Goal: Task Accomplishment & Management: Use online tool/utility

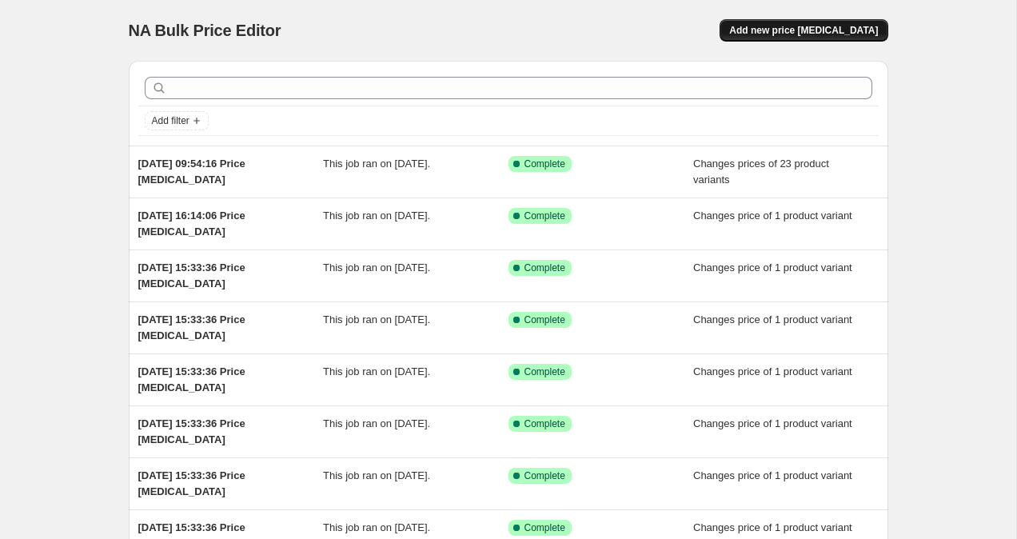
click at [813, 26] on span "Add new price [MEDICAL_DATA]" at bounding box center [803, 30] width 149 height 13
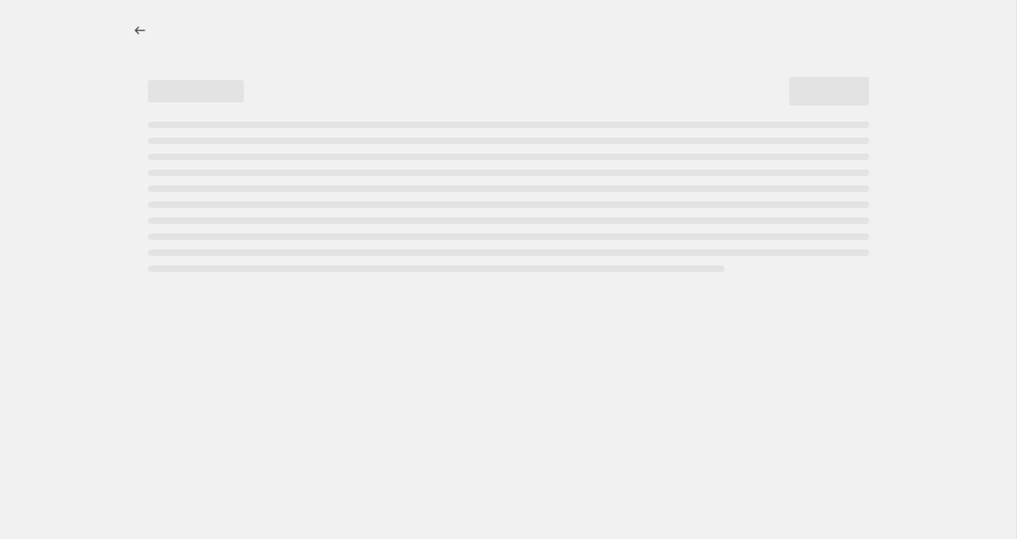
select select "percentage"
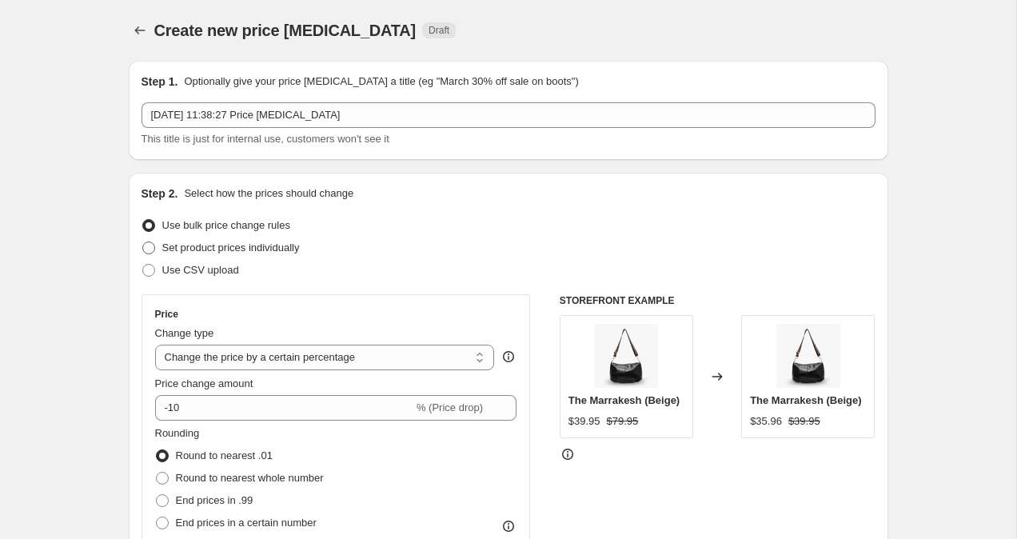
click at [156, 254] on label "Set product prices individually" at bounding box center [221, 248] width 158 height 22
click at [143, 242] on input "Set product prices individually" at bounding box center [142, 242] width 1 height 1
radio input "true"
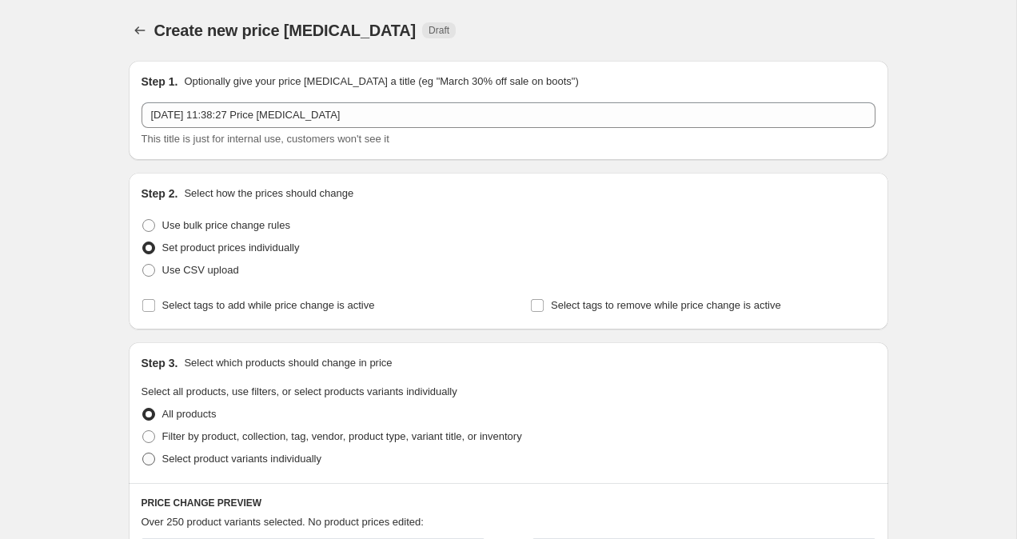
click at [142, 454] on span at bounding box center [149, 459] width 14 height 14
click at [142, 453] on input "Select product variants individually" at bounding box center [142, 453] width 1 height 1
radio input "true"
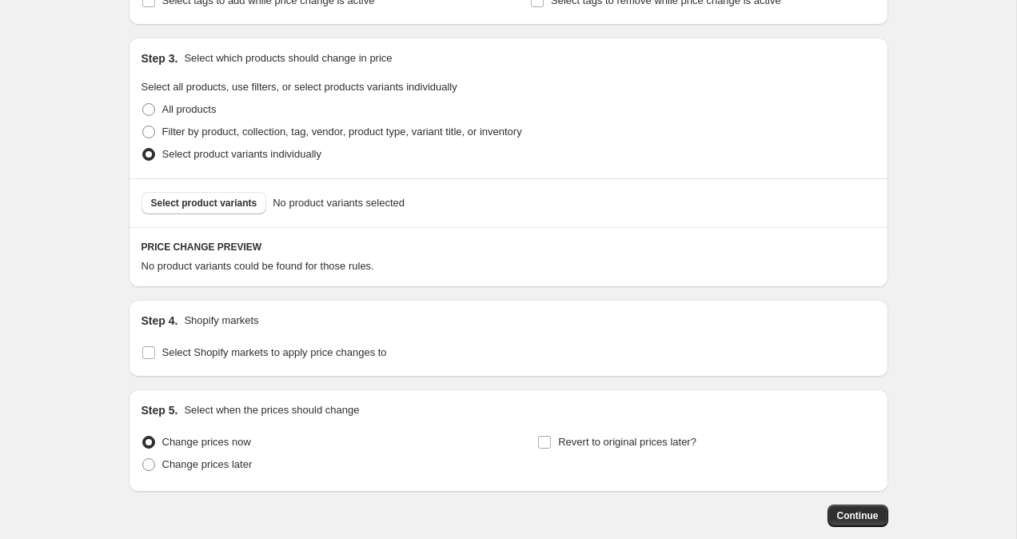
scroll to position [327, 0]
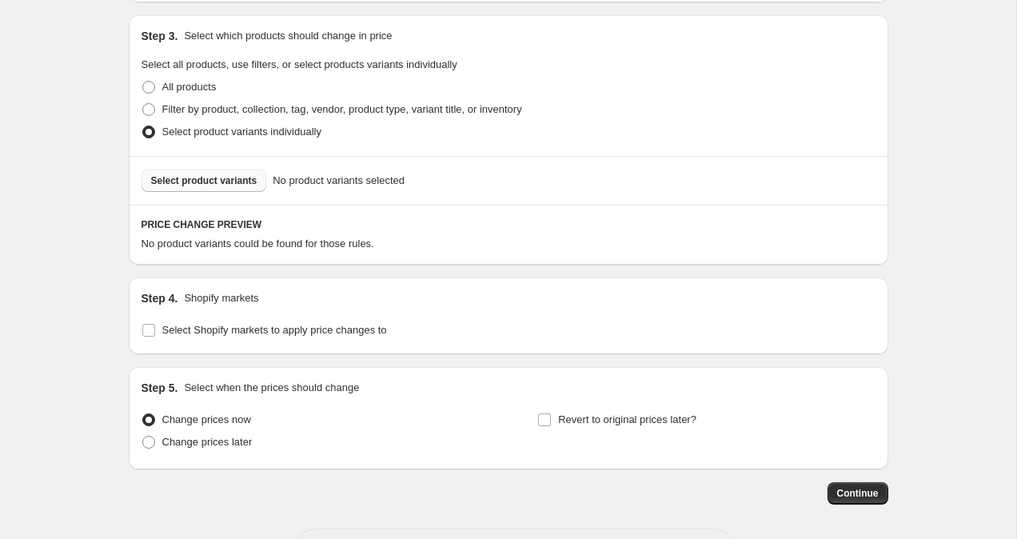
click at [188, 178] on span "Select product variants" at bounding box center [204, 180] width 106 height 13
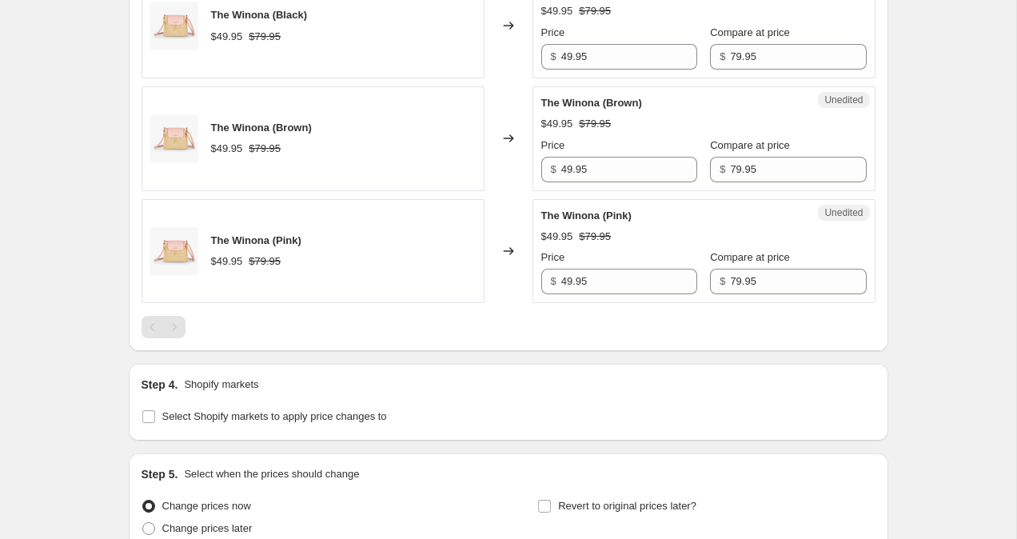
scroll to position [989, 0]
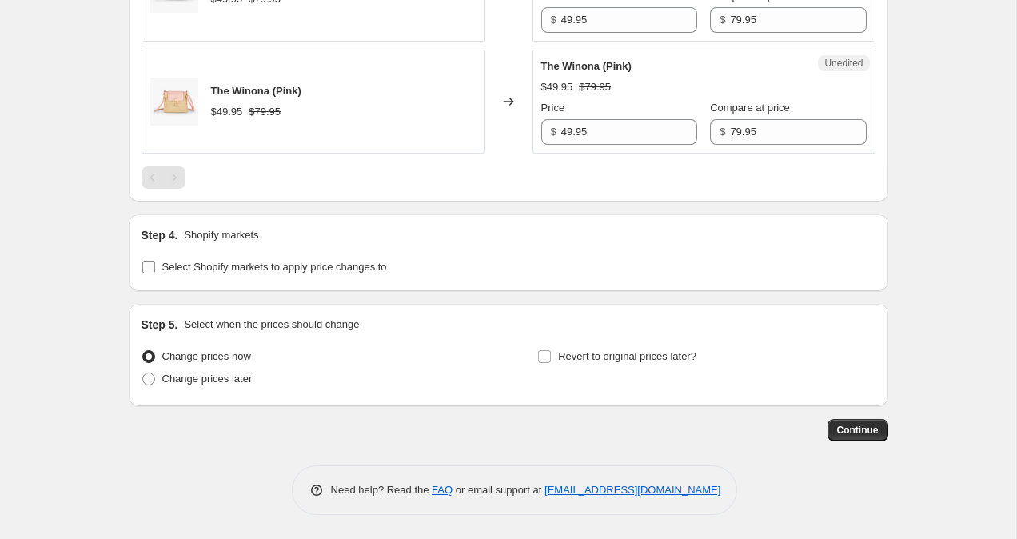
click at [151, 272] on input "Select Shopify markets to apply price changes to" at bounding box center [148, 267] width 13 height 13
checkbox input "true"
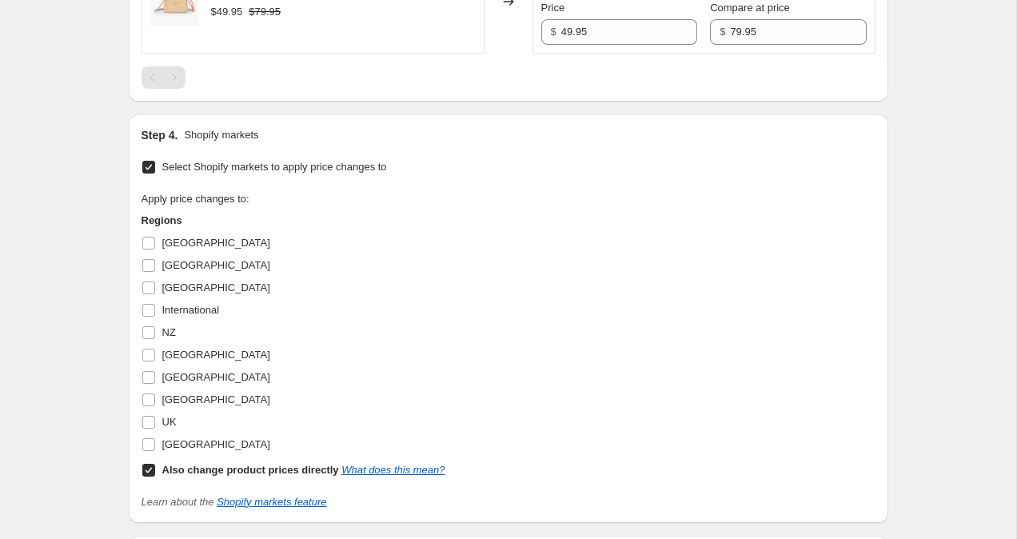
scroll to position [1093, 0]
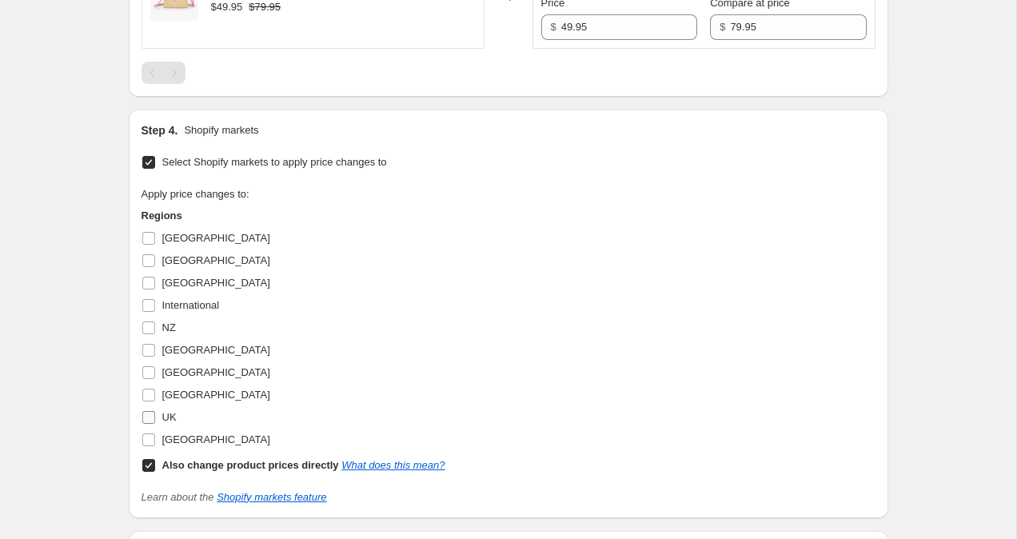
click at [150, 421] on input "UK" at bounding box center [148, 417] width 13 height 13
checkbox input "true"
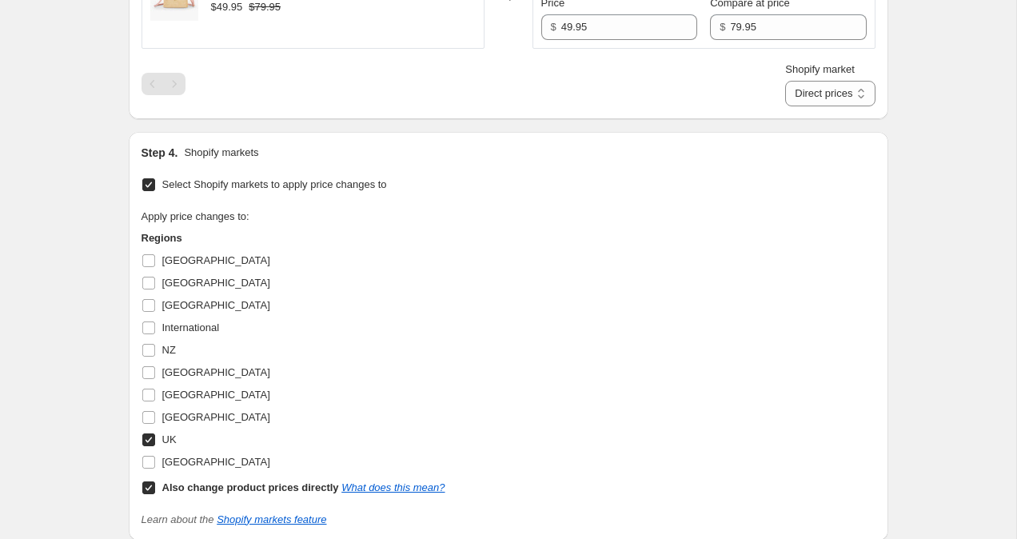
click at [150, 487] on input "Also change product prices directly What does this mean?" at bounding box center [148, 487] width 13 height 13
checkbox input "false"
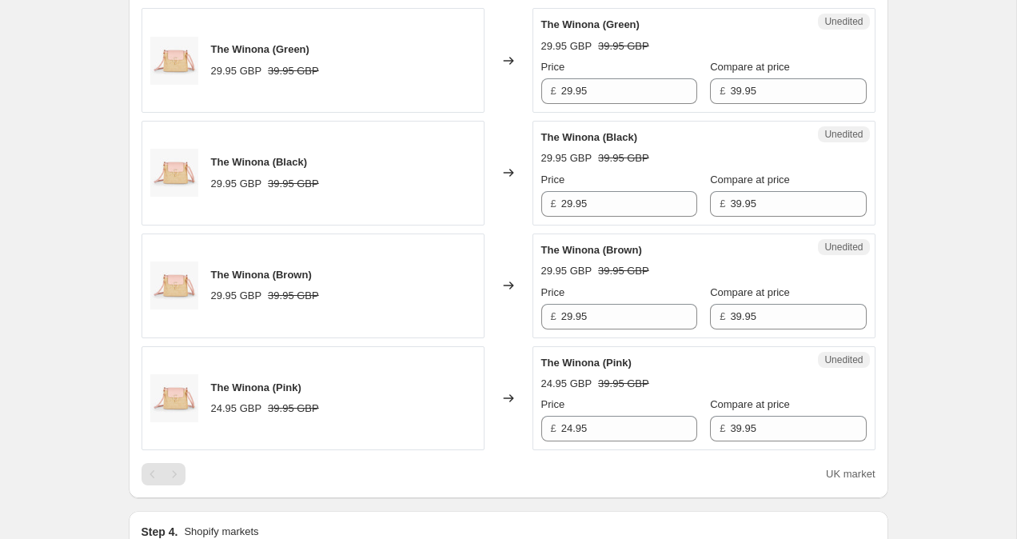
scroll to position [807, 0]
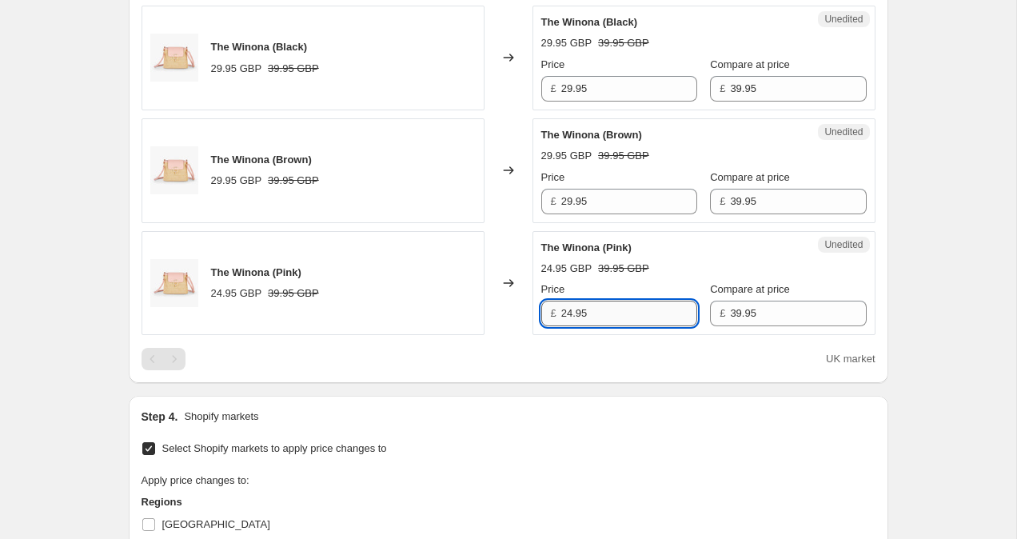
click at [573, 315] on input "24.95" at bounding box center [629, 314] width 136 height 26
type input "29.95"
click at [976, 264] on div "Create new price change job. This page is ready Create new price change job Dra…" at bounding box center [508, 123] width 1017 height 1860
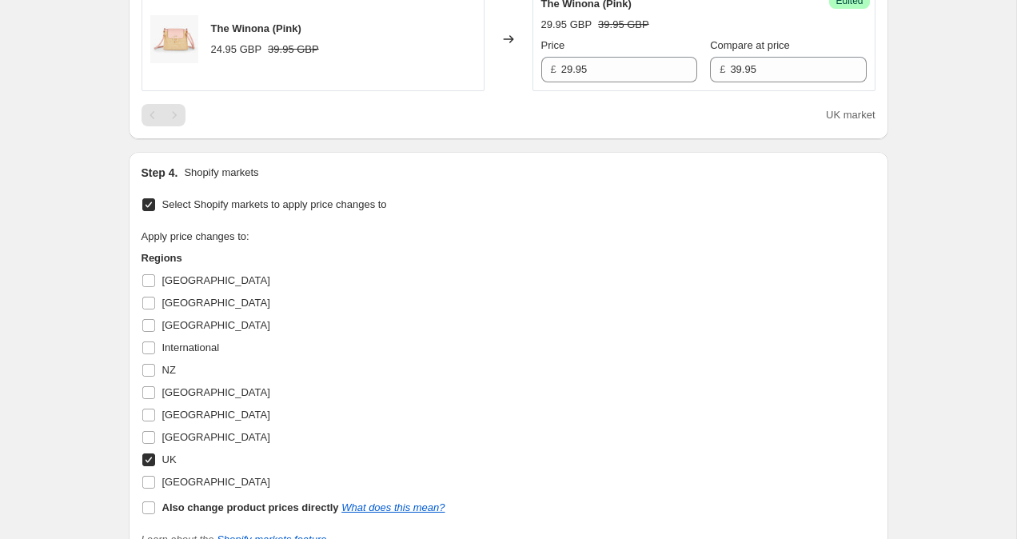
scroll to position [1308, 0]
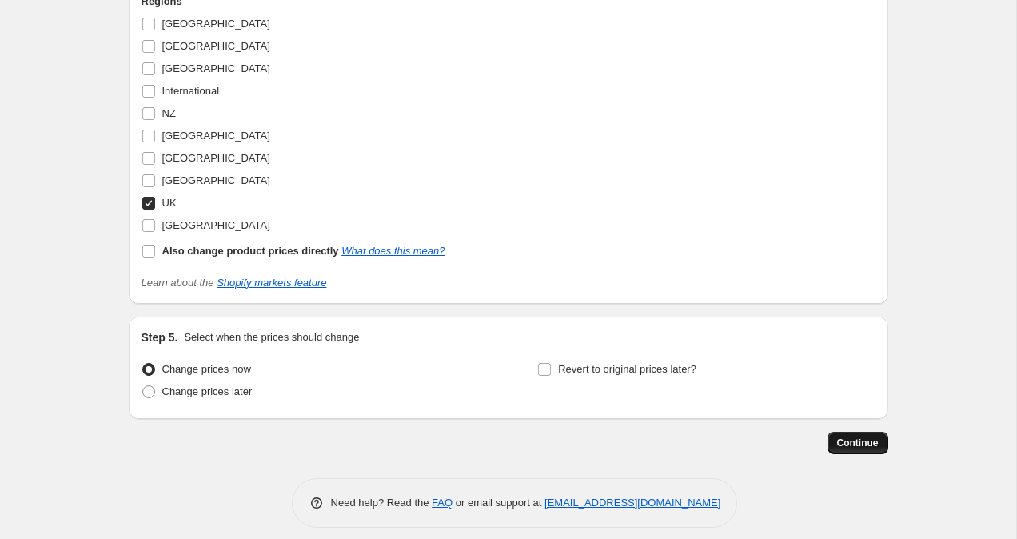
click at [875, 440] on span "Continue" at bounding box center [858, 443] width 42 height 13
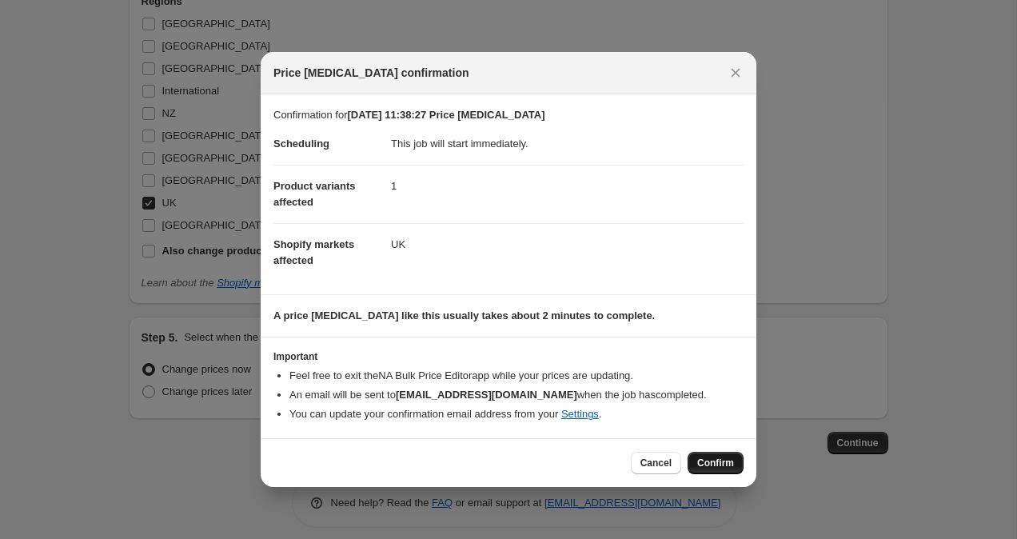
click at [730, 457] on span "Confirm" at bounding box center [715, 463] width 37 height 13
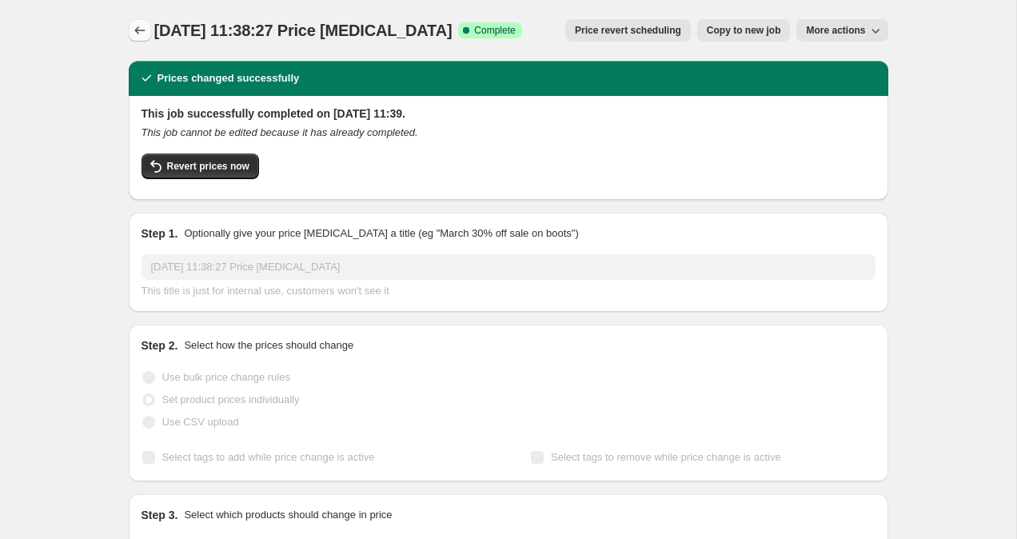
click at [140, 32] on icon "Price change jobs" at bounding box center [140, 30] width 16 height 16
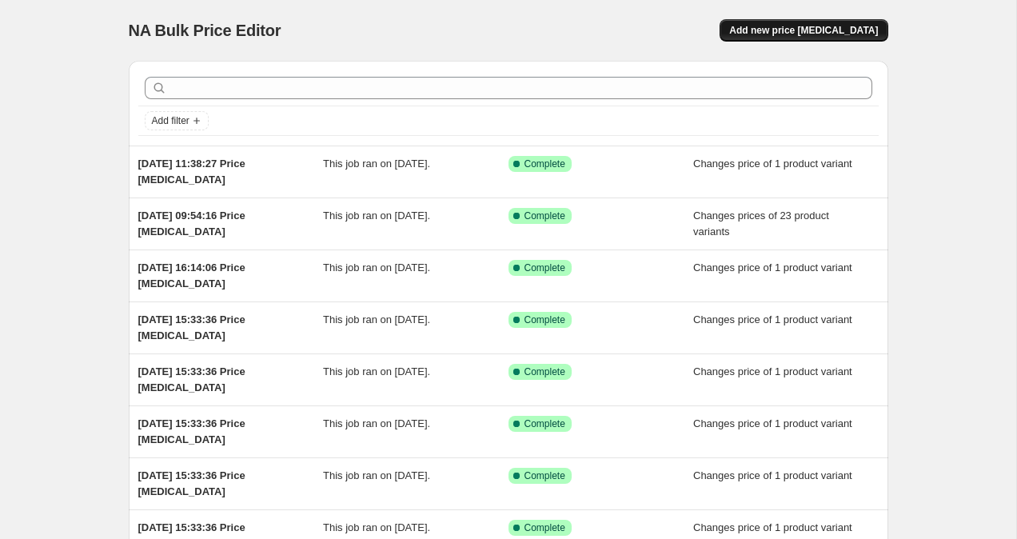
click at [857, 26] on span "Add new price change job" at bounding box center [803, 30] width 149 height 13
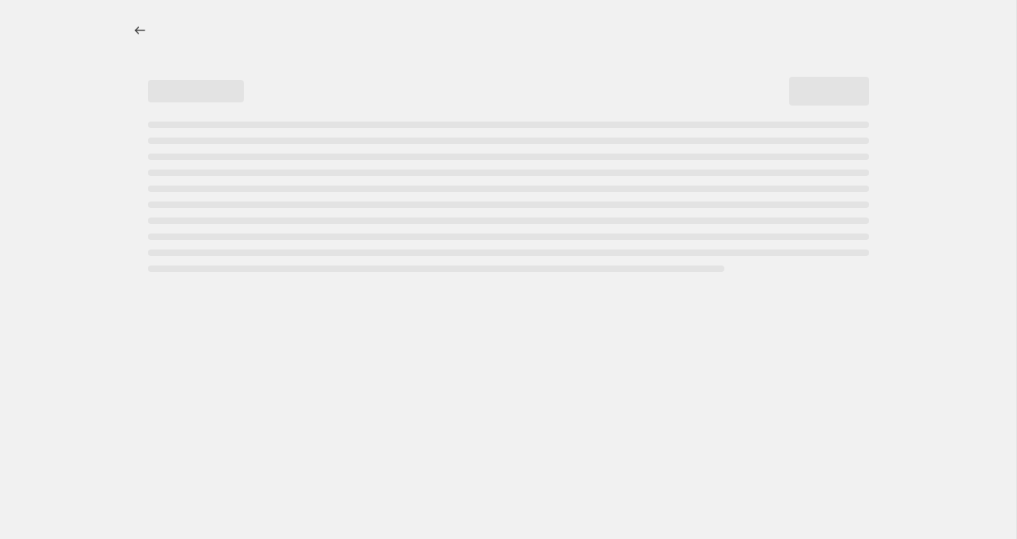
select select "percentage"
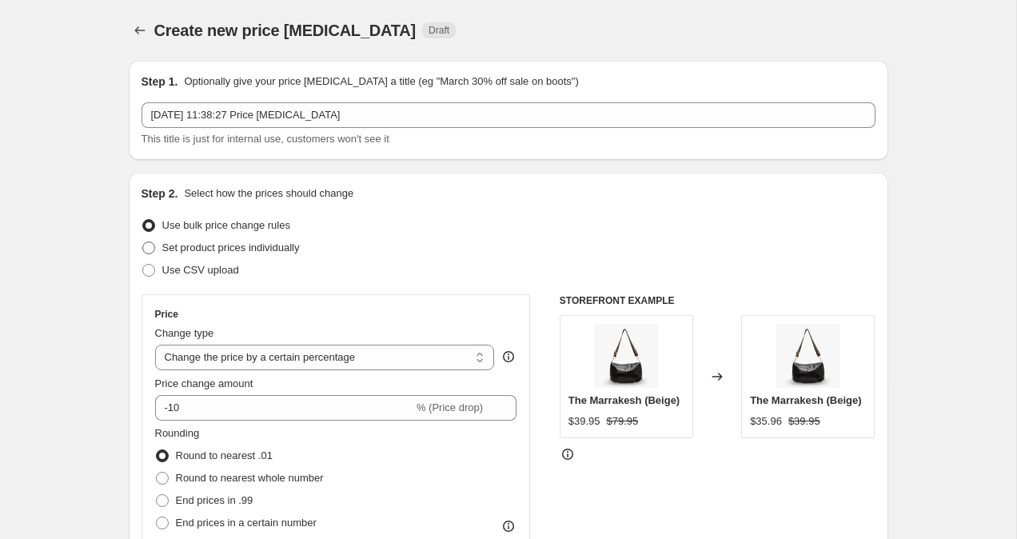
click at [152, 244] on span at bounding box center [148, 248] width 13 height 13
click at [143, 242] on input "Set product prices individually" at bounding box center [142, 242] width 1 height 1
radio input "true"
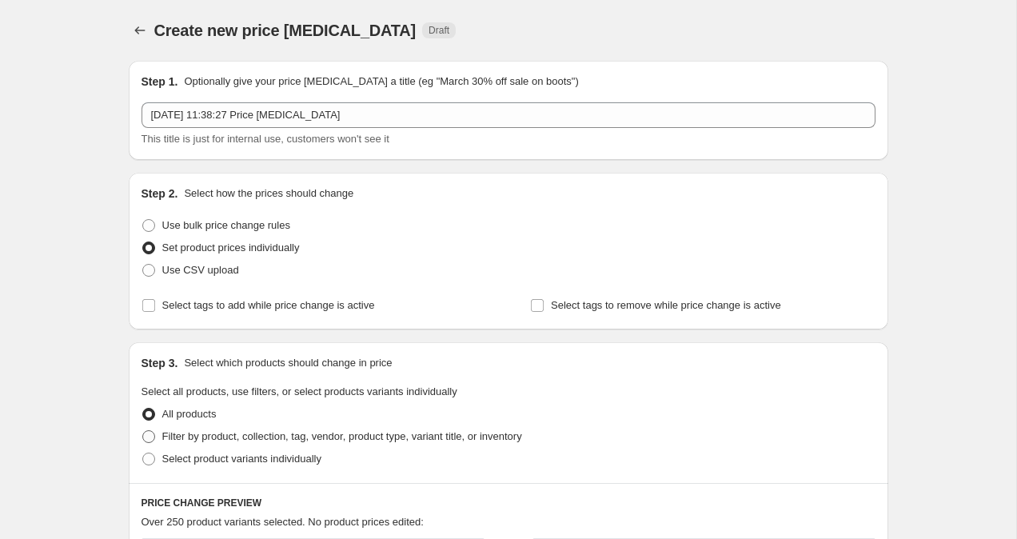
click at [152, 437] on span at bounding box center [148, 436] width 13 height 13
click at [143, 431] on input "Filter by product, collection, tag, vendor, product type, variant title, or inv…" at bounding box center [142, 430] width 1 height 1
radio input "true"
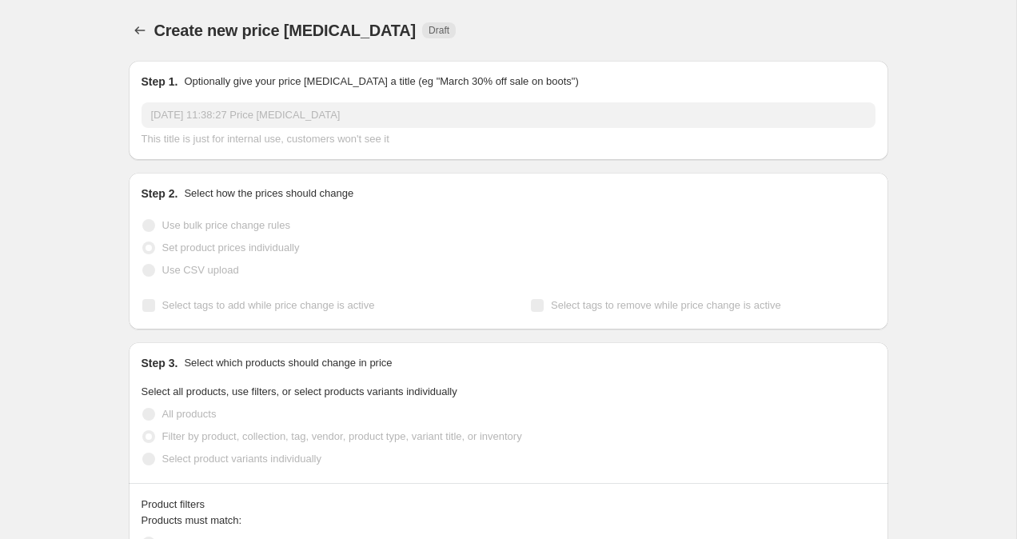
click at [150, 457] on span at bounding box center [148, 459] width 13 height 13
click at [143, 453] on input "Select product variants individually" at bounding box center [142, 453] width 1 height 1
radio input "true"
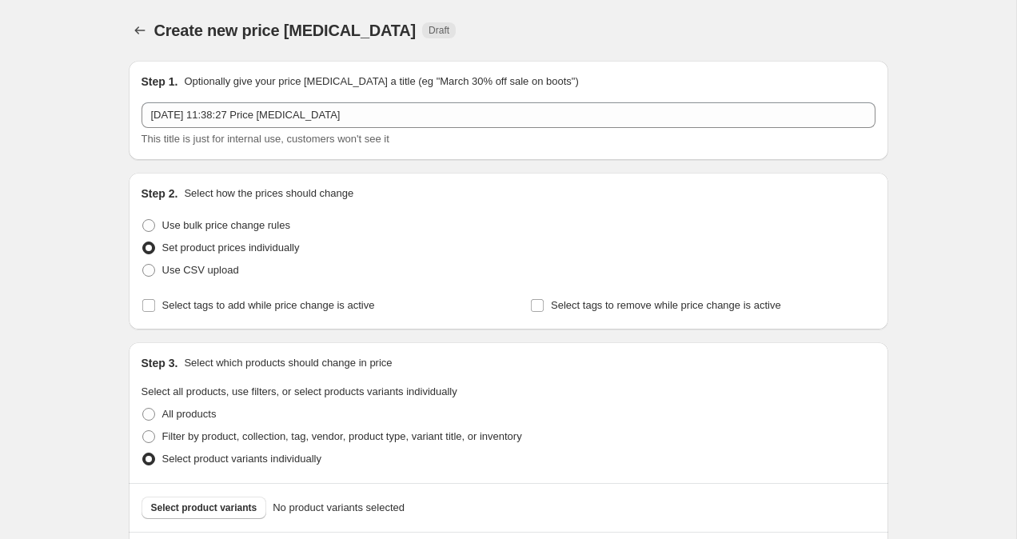
click at [173, 506] on span "Select product variants" at bounding box center [204, 507] width 106 height 13
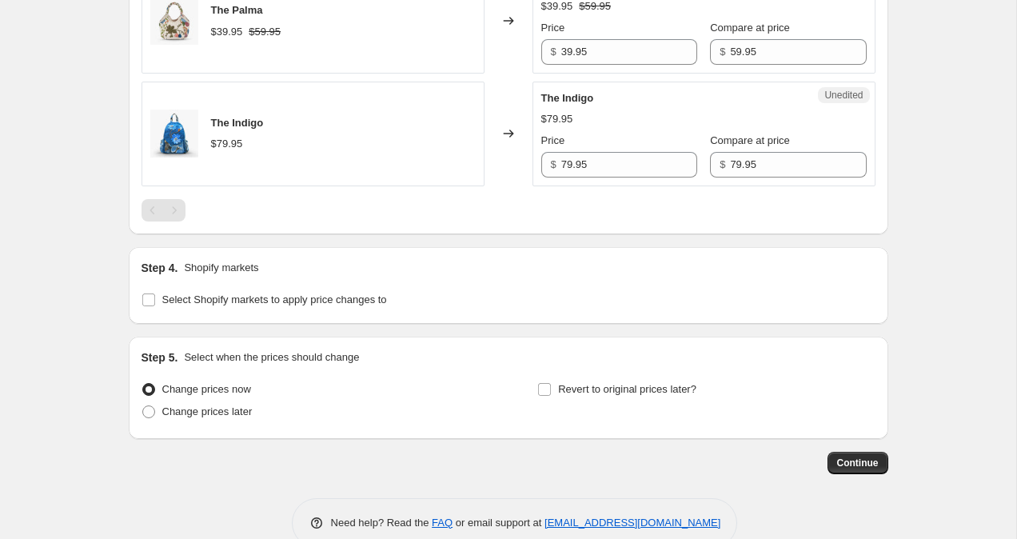
scroll to position [1327, 0]
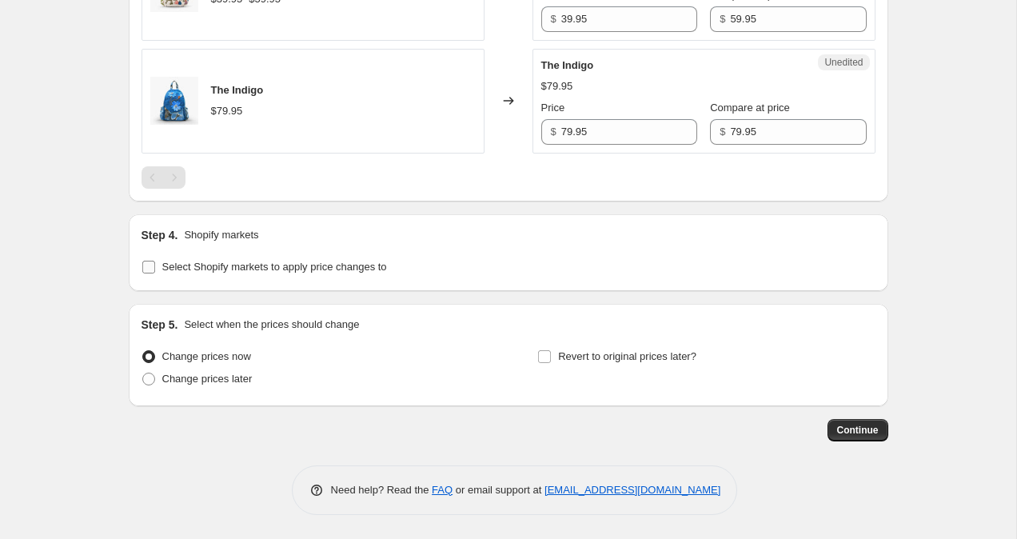
click at [150, 262] on input "Select Shopify markets to apply price changes to" at bounding box center [148, 267] width 13 height 13
checkbox input "true"
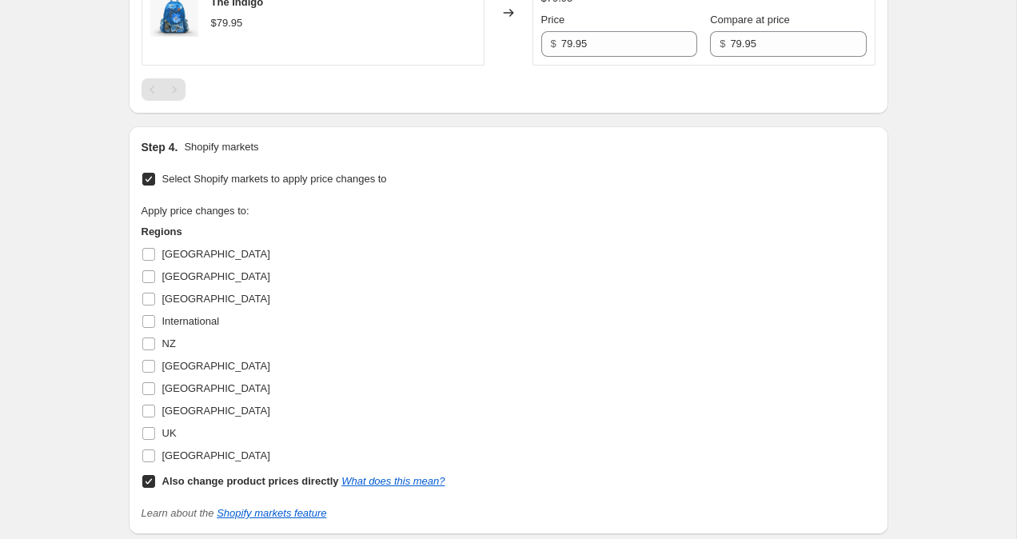
scroll to position [1417, 0]
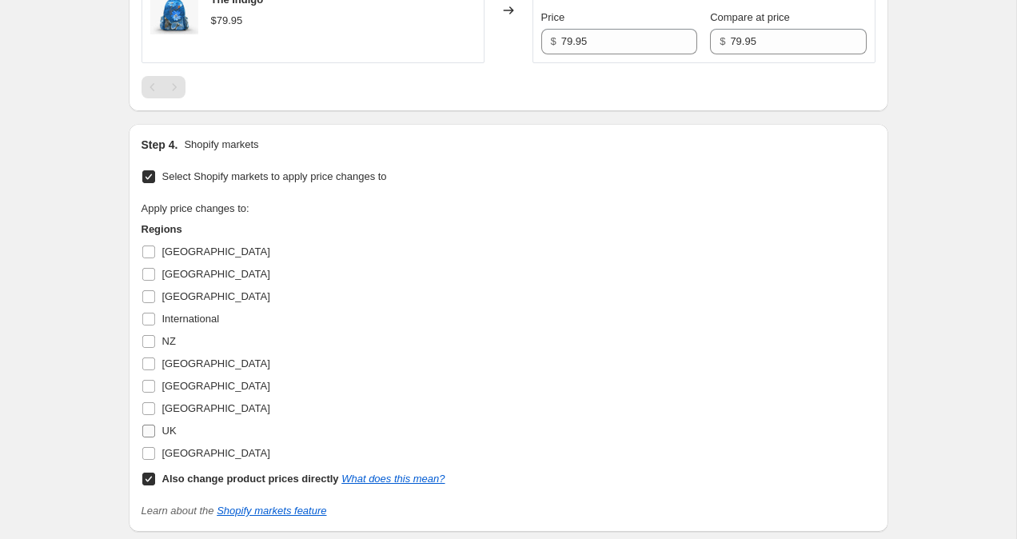
click at [145, 430] on input "UK" at bounding box center [148, 431] width 13 height 13
checkbox input "true"
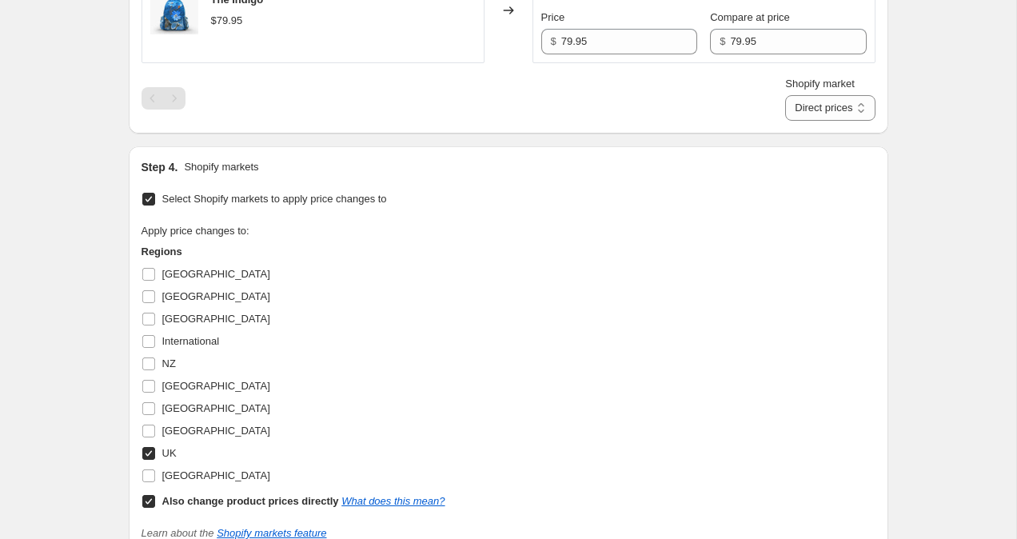
click at [148, 504] on input "Also change product prices directly What does this mean?" at bounding box center [148, 501] width 13 height 13
checkbox input "false"
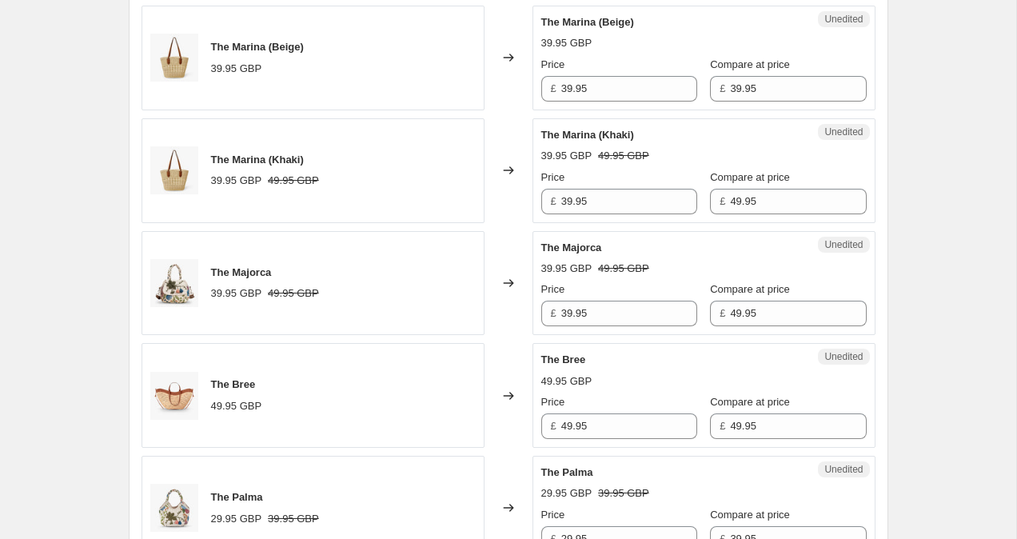
scroll to position [805, 0]
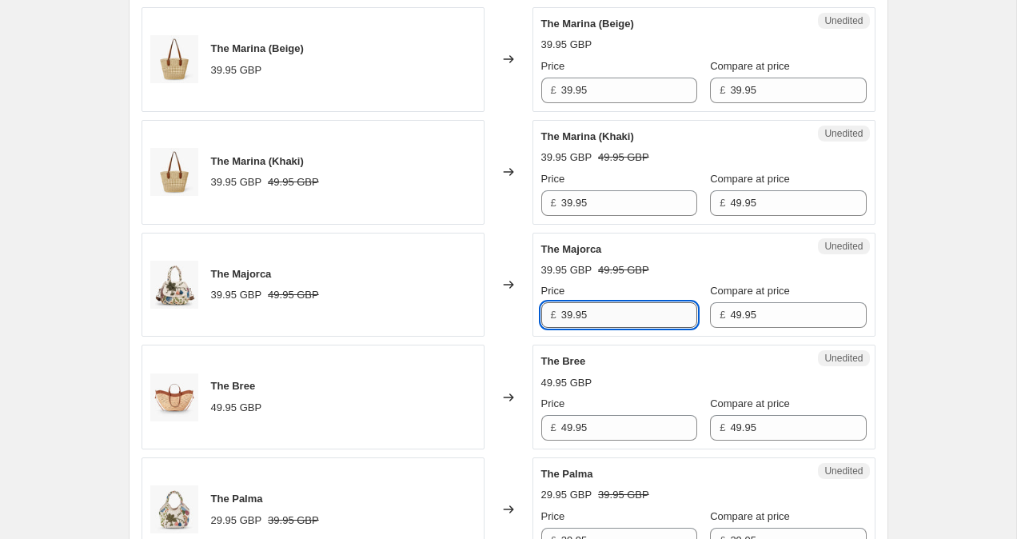
click at [567, 318] on input "39.95" at bounding box center [629, 315] width 136 height 26
type input "29.95"
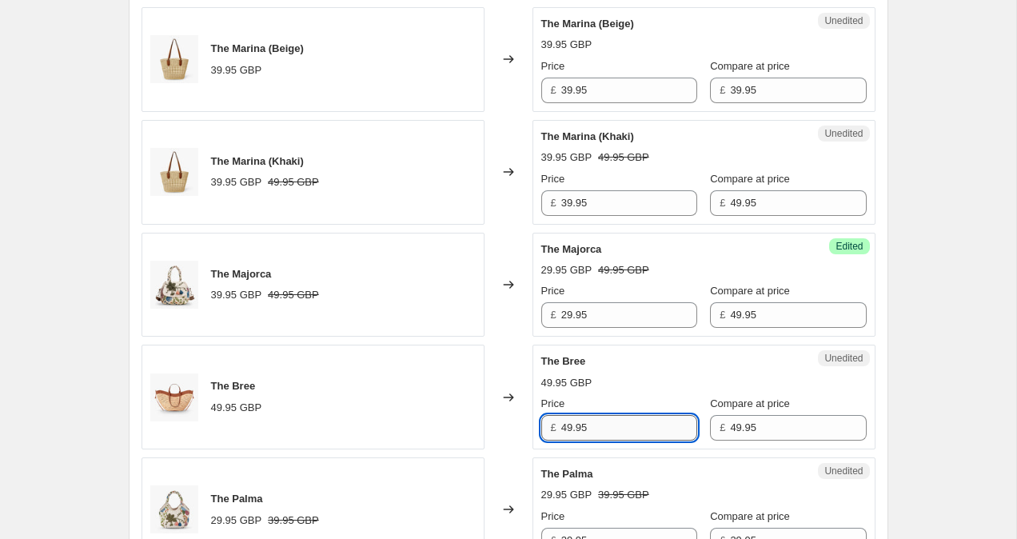
click at [566, 428] on input "49.95" at bounding box center [629, 428] width 136 height 26
type input "59.95"
click at [719, 429] on div "£ 49.95" at bounding box center [788, 428] width 156 height 26
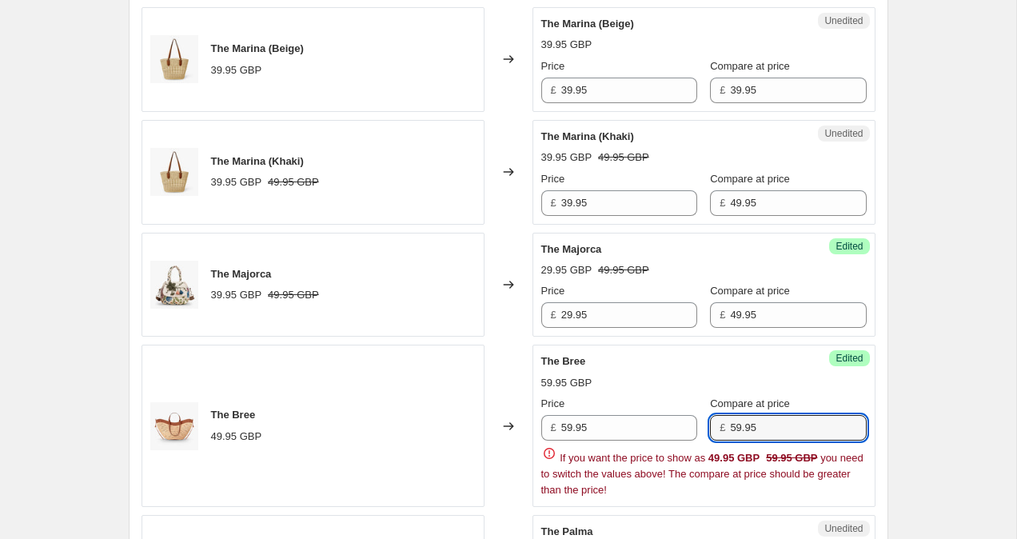
type input "59.95"
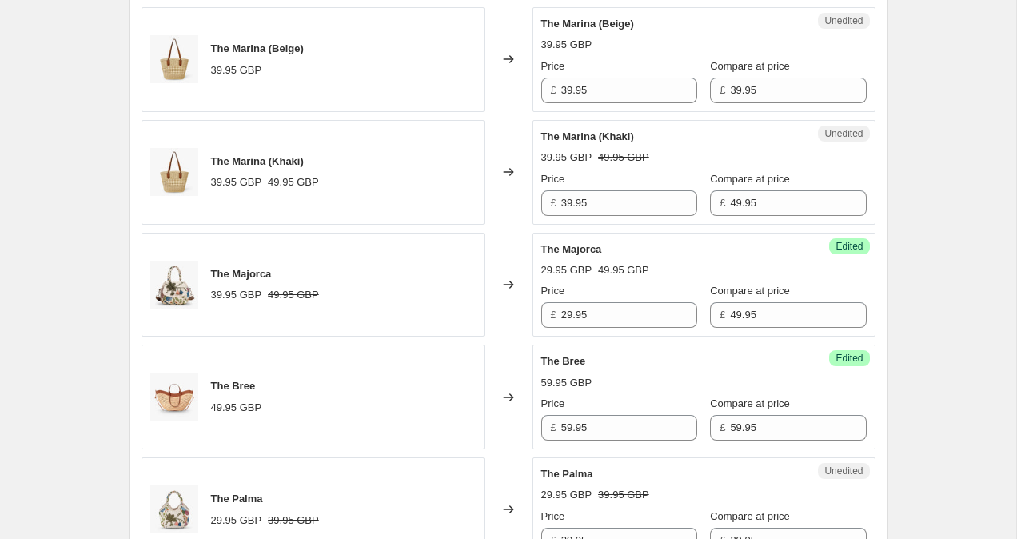
click at [972, 289] on div "Create new price change job. This page is ready Create new price change job Dra…" at bounding box center [508, 293] width 1017 height 2197
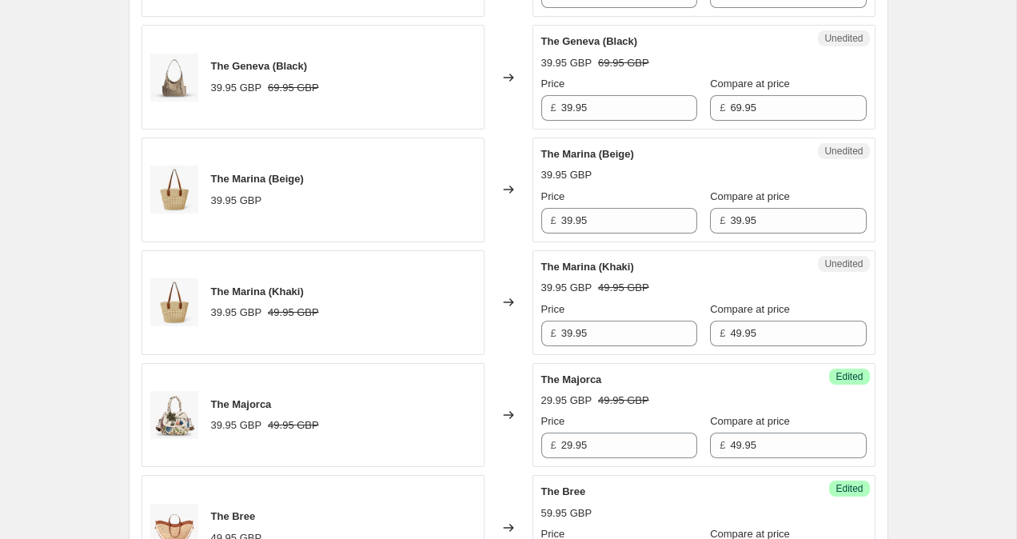
scroll to position [676, 0]
drag, startPoint x: 569, startPoint y: 334, endPoint x: 553, endPoint y: 334, distance: 15.2
click at [553, 334] on div "£ 39.95" at bounding box center [619, 333] width 156 height 26
type input "49.95"
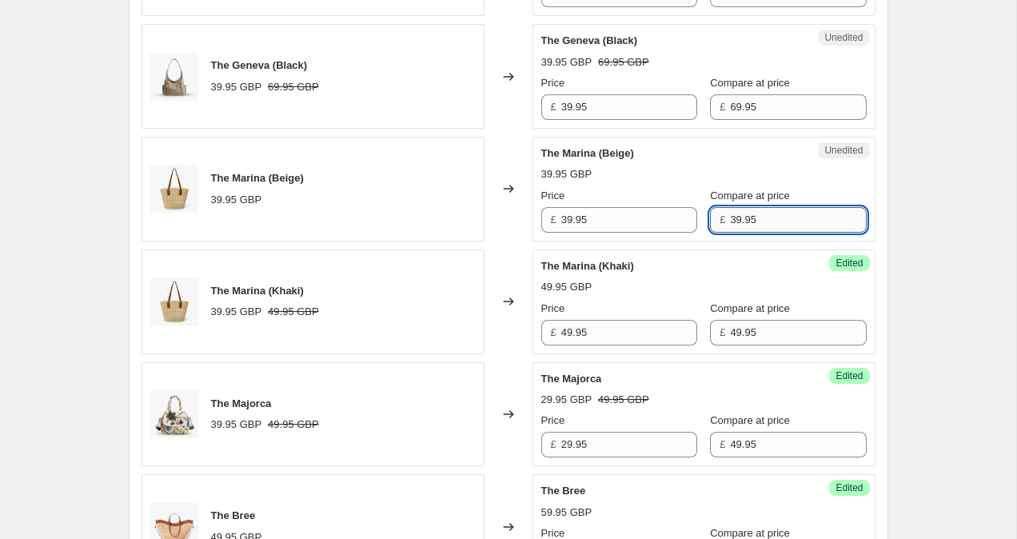
click at [730, 217] on input "39.95" at bounding box center [798, 220] width 136 height 26
type input "49.95"
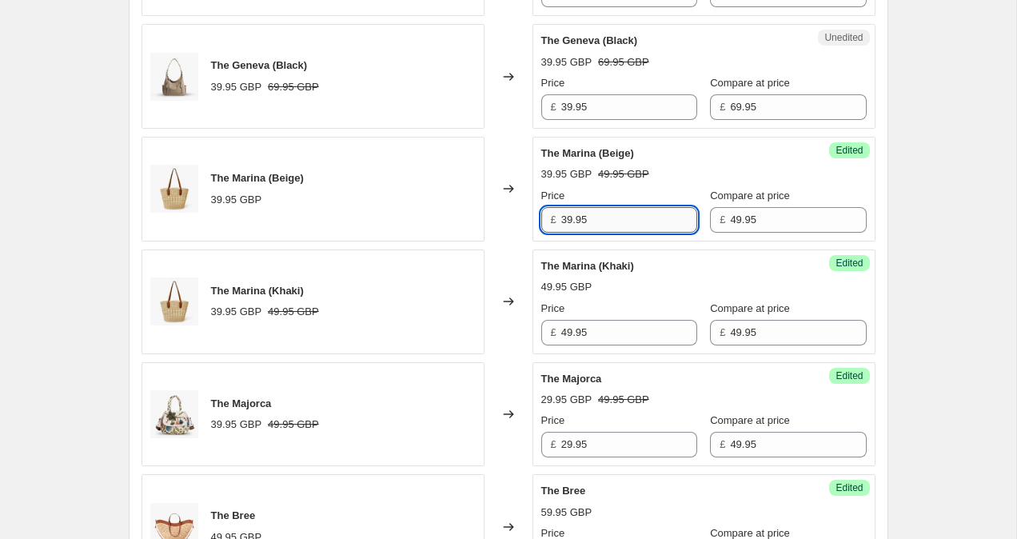
click at [568, 220] on input "39.95" at bounding box center [629, 220] width 136 height 26
type input "49.95"
click at [730, 102] on input "69.95" at bounding box center [798, 107] width 136 height 26
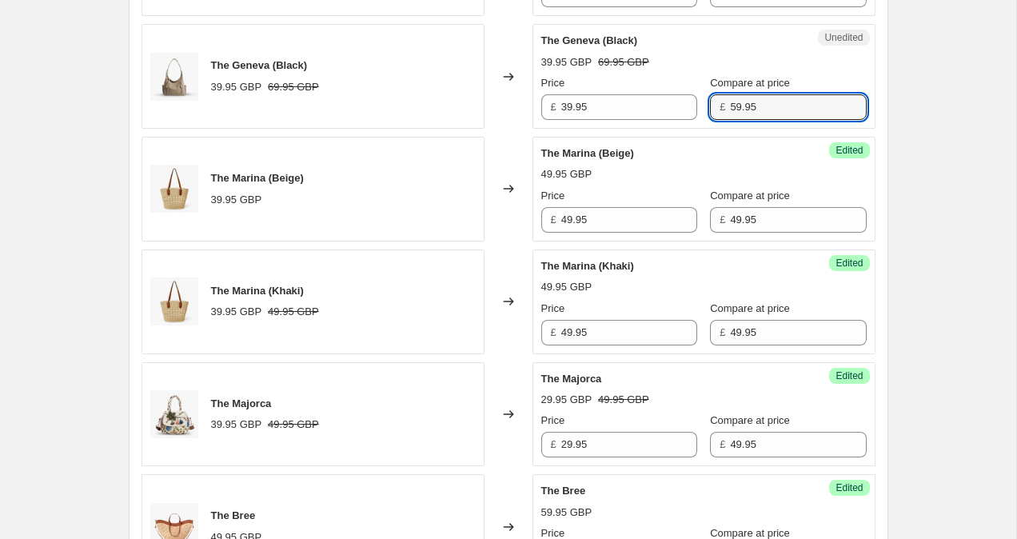
type input "59.95"
click at [976, 98] on div "Create new price change job. This page is ready Create new price change job Dra…" at bounding box center [508, 422] width 1017 height 2197
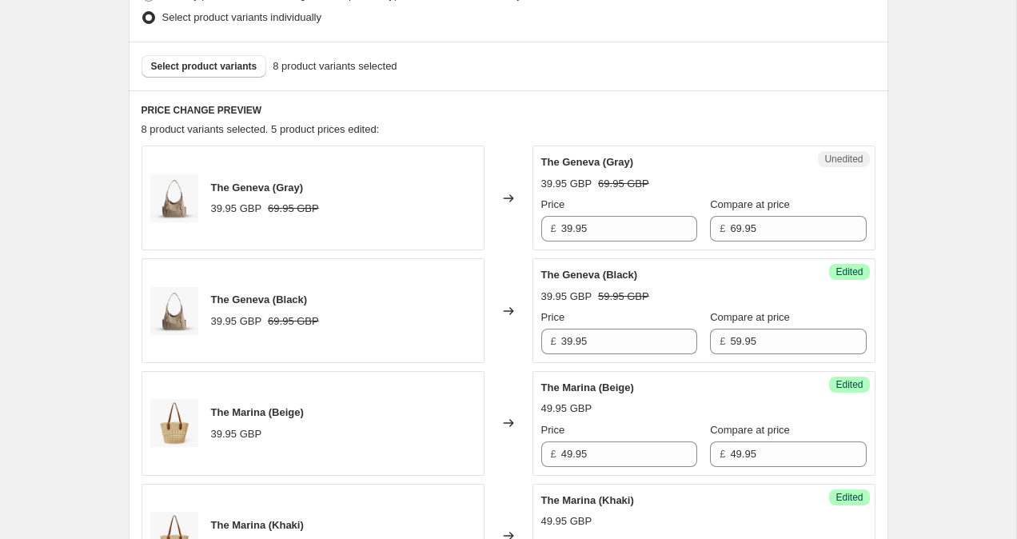
scroll to position [406, 0]
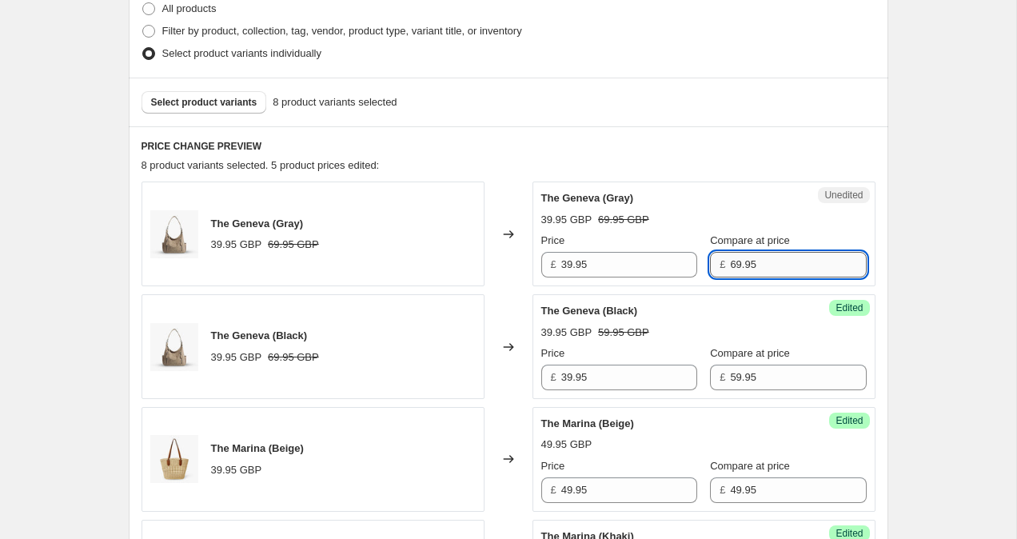
click at [730, 268] on input "69.95" at bounding box center [798, 265] width 136 height 26
type input "59.95"
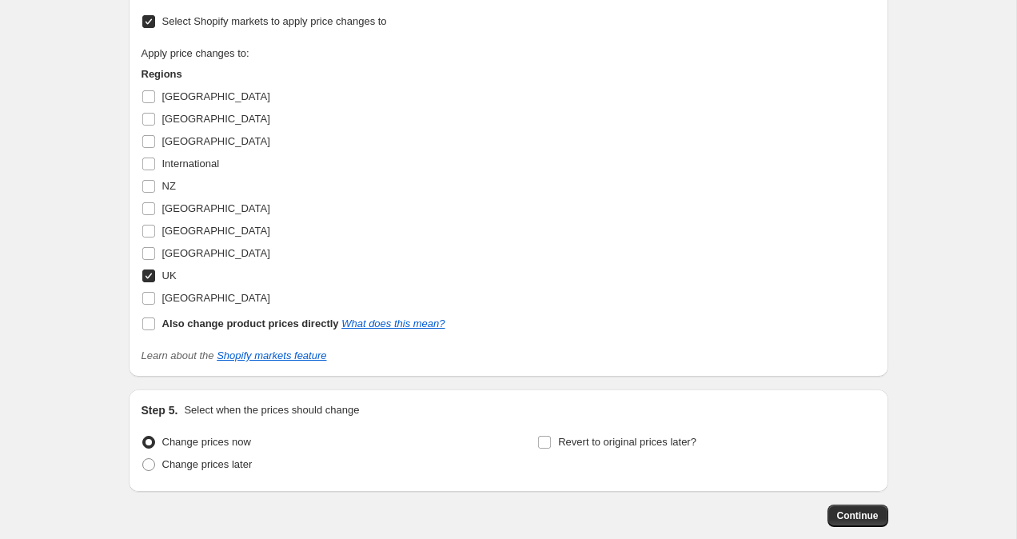
scroll to position [1658, 0]
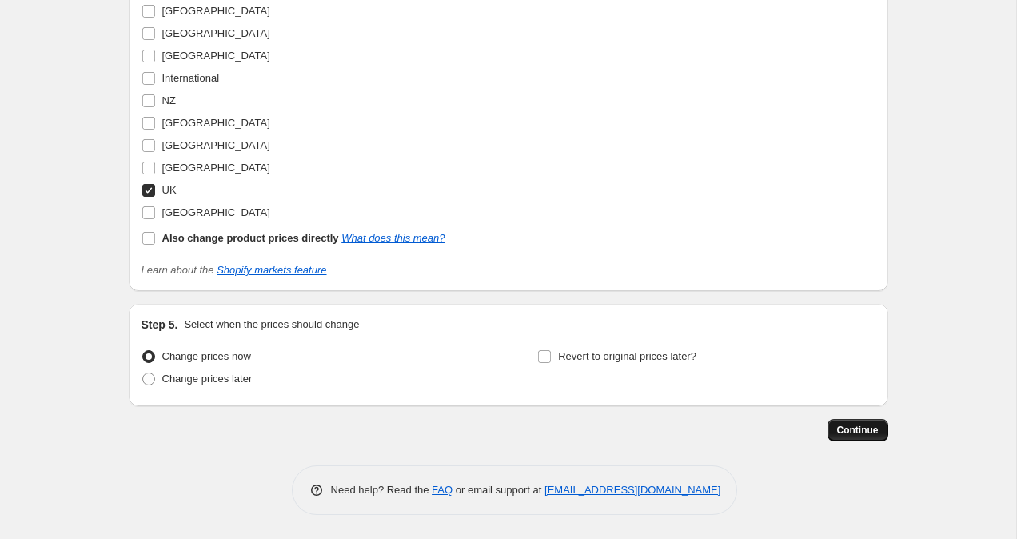
click at [873, 434] on span "Continue" at bounding box center [858, 430] width 42 height 13
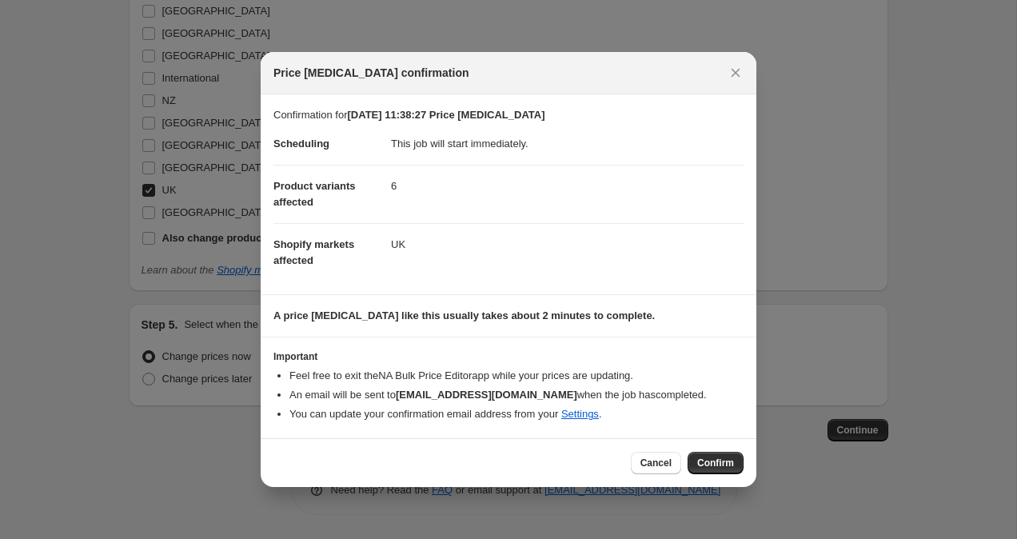
click at [719, 469] on button "Confirm" at bounding box center [716, 463] width 56 height 22
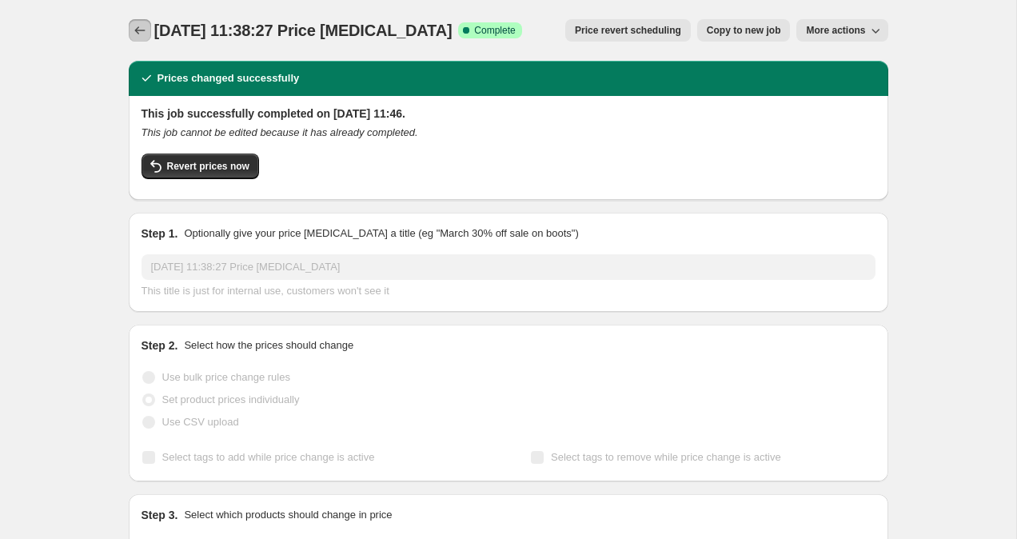
click at [138, 26] on icon "Price change jobs" at bounding box center [140, 30] width 16 height 16
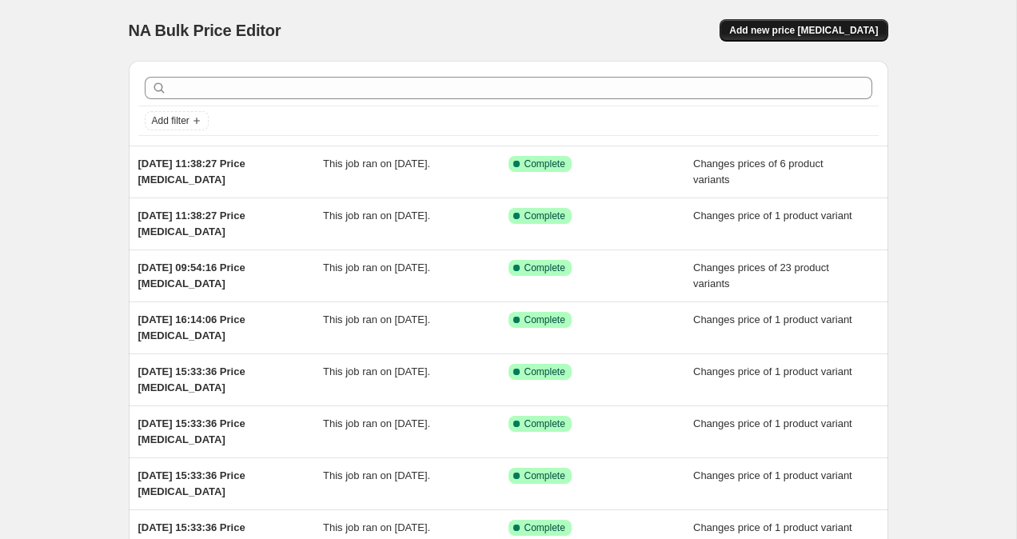
click at [839, 23] on button "Add new price change job" at bounding box center [804, 30] width 168 height 22
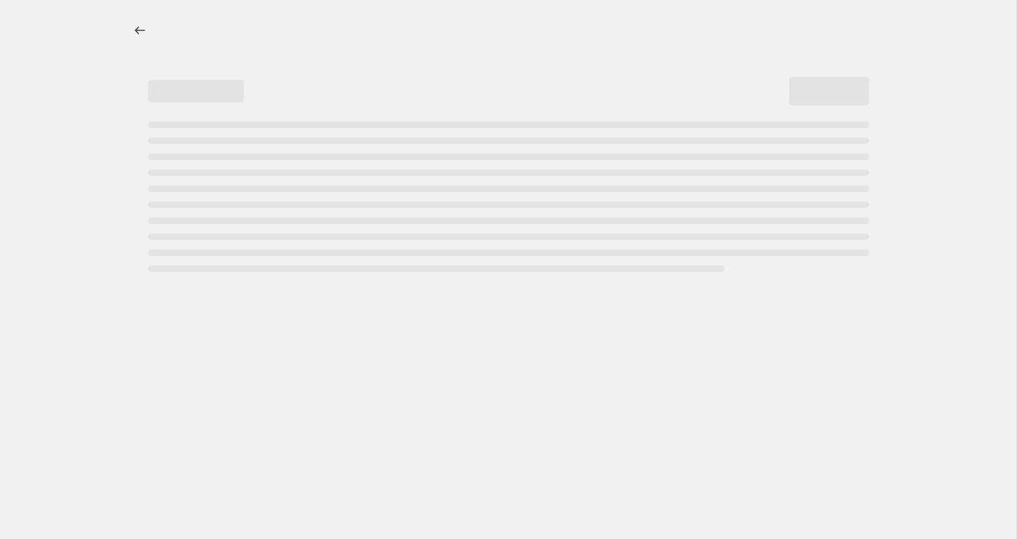
select select "percentage"
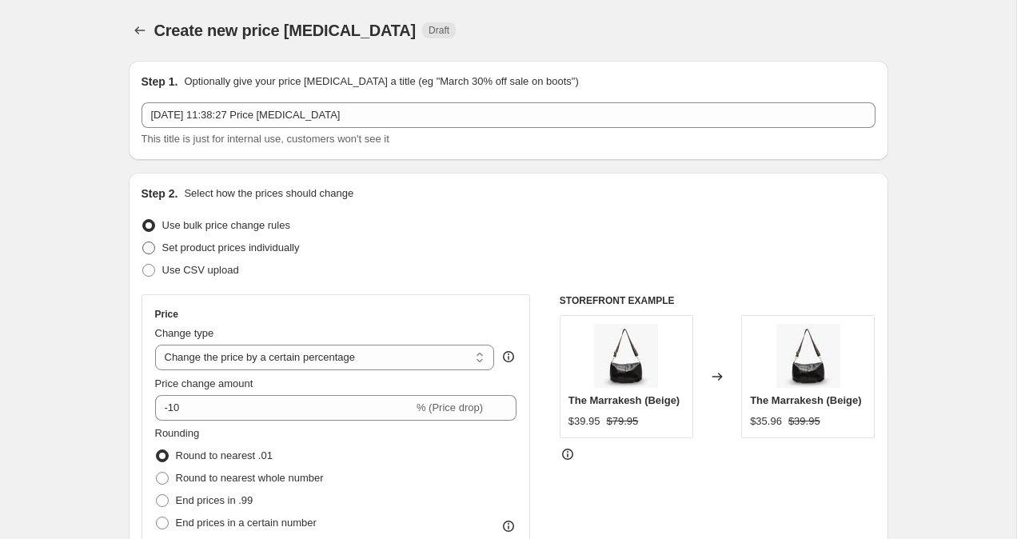
click at [147, 247] on span at bounding box center [148, 248] width 13 height 13
click at [143, 242] on input "Set product prices individually" at bounding box center [142, 242] width 1 height 1
radio input "true"
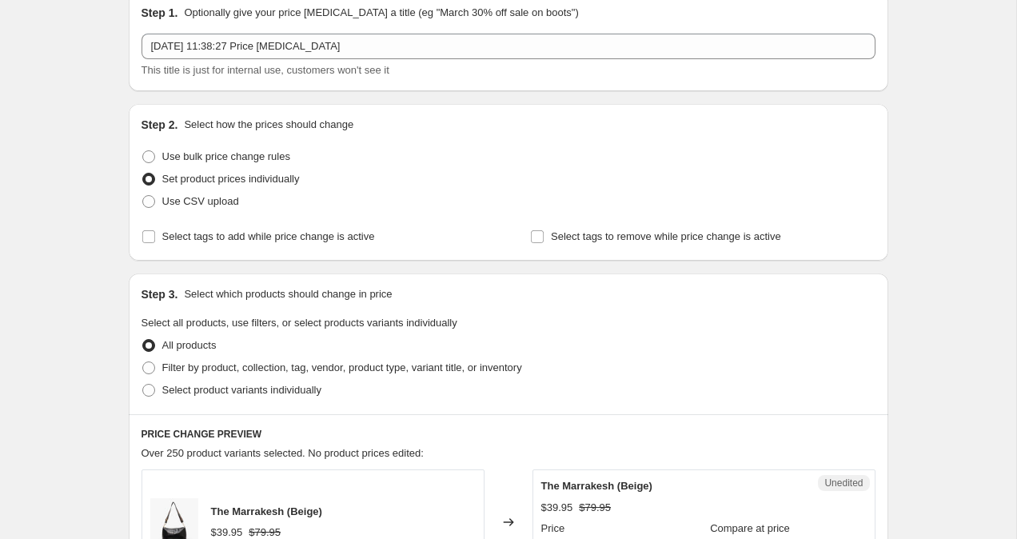
scroll to position [72, 0]
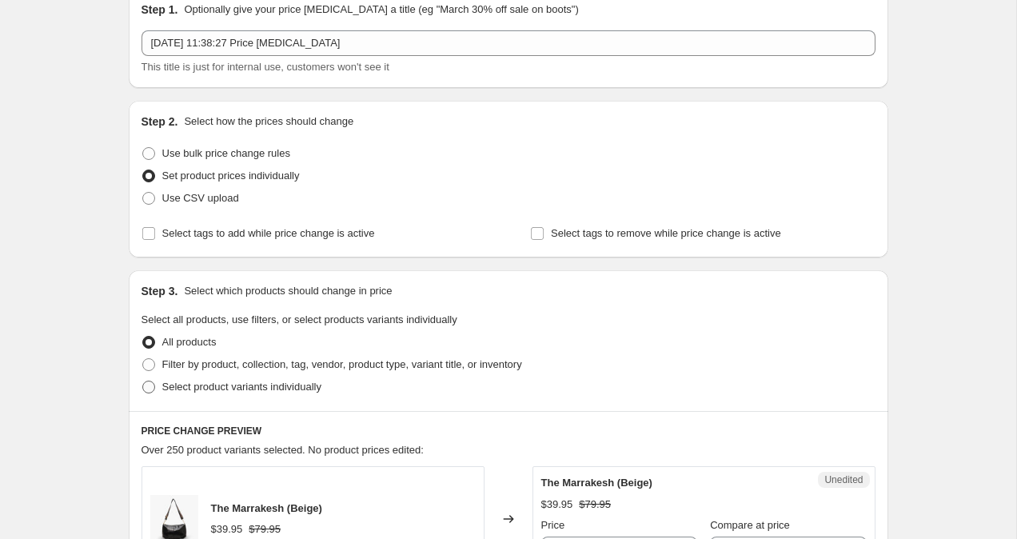
click at [150, 394] on span at bounding box center [149, 387] width 14 height 14
click at [143, 382] on input "Select product variants individually" at bounding box center [142, 381] width 1 height 1
radio input "true"
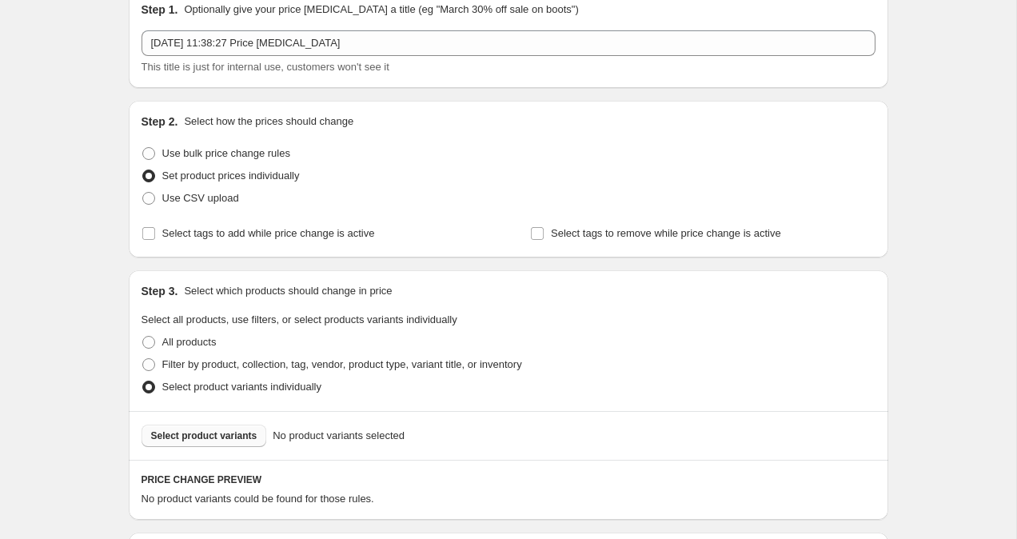
click at [206, 437] on span "Select product variants" at bounding box center [204, 436] width 106 height 13
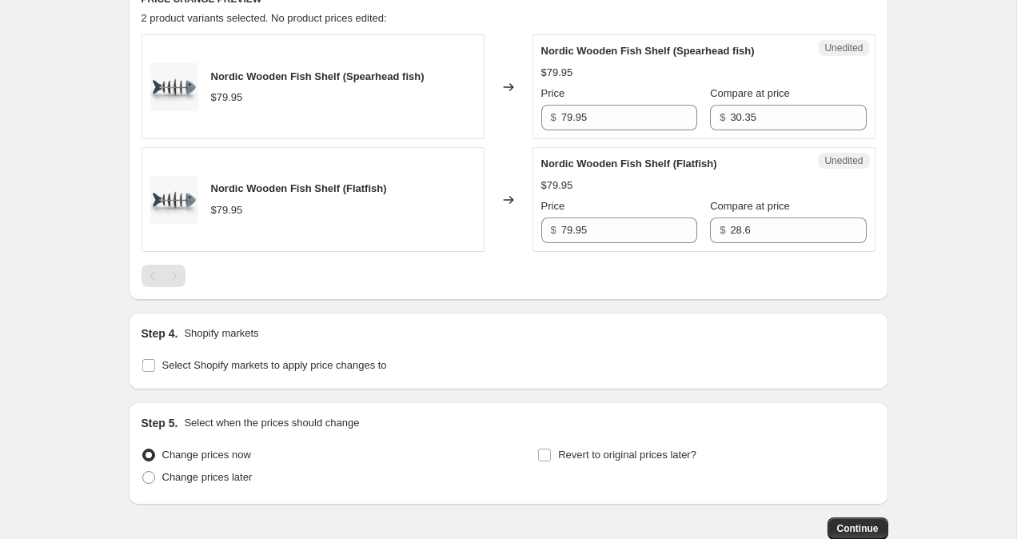
scroll to position [651, 0]
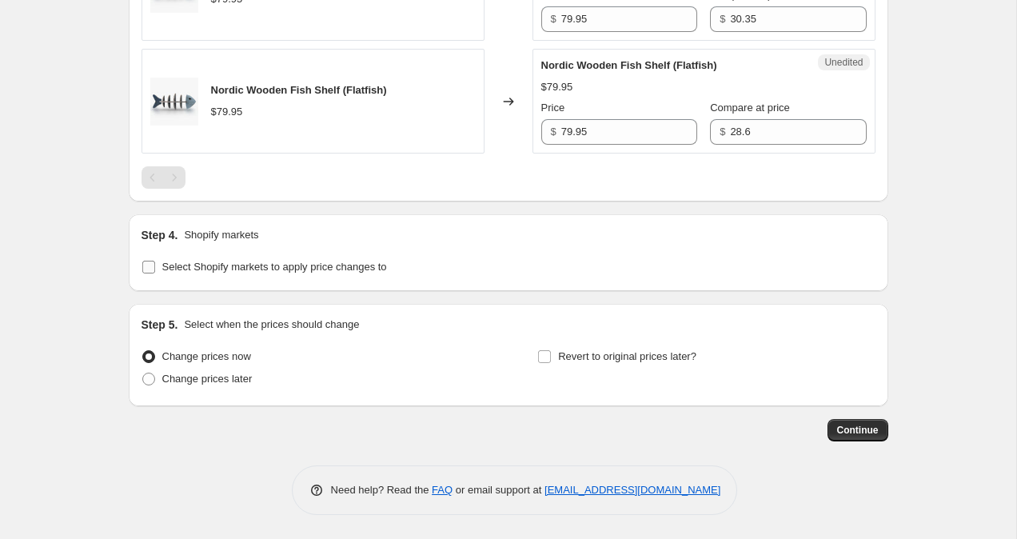
click at [156, 270] on label "Select Shopify markets to apply price changes to" at bounding box center [265, 267] width 246 height 22
click at [155, 270] on input "Select Shopify markets to apply price changes to" at bounding box center [148, 267] width 13 height 13
checkbox input "true"
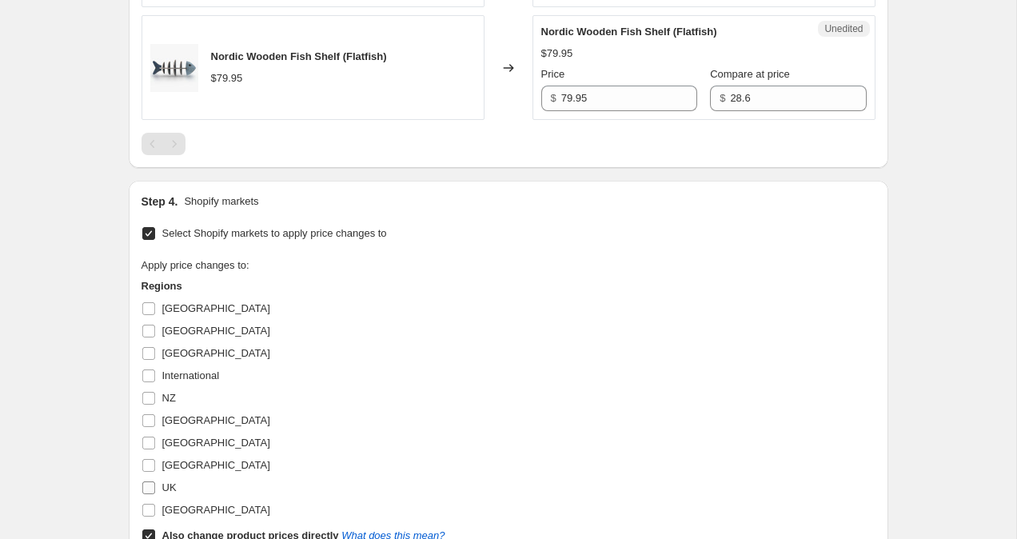
click at [149, 493] on input "UK" at bounding box center [148, 487] width 13 height 13
checkbox input "true"
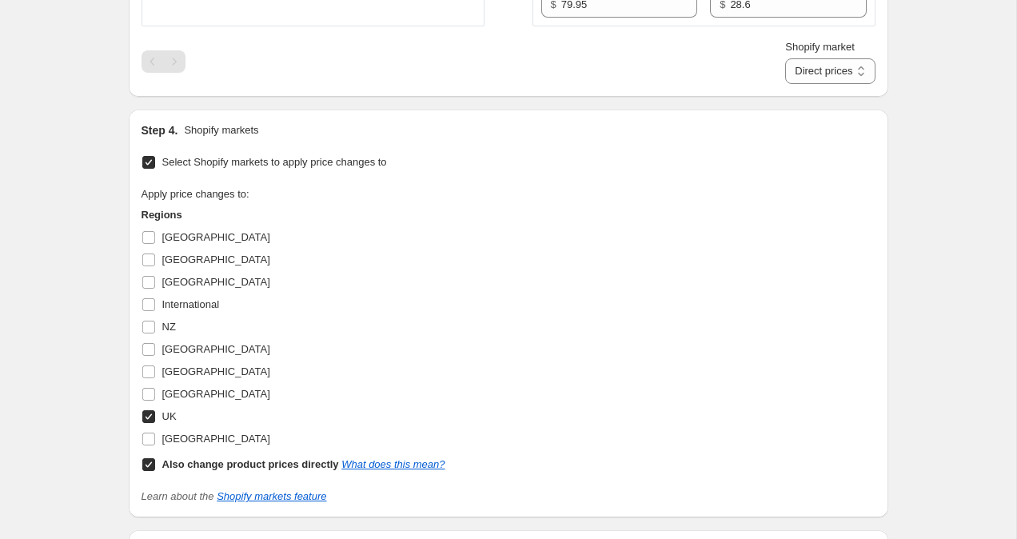
scroll to position [789, 0]
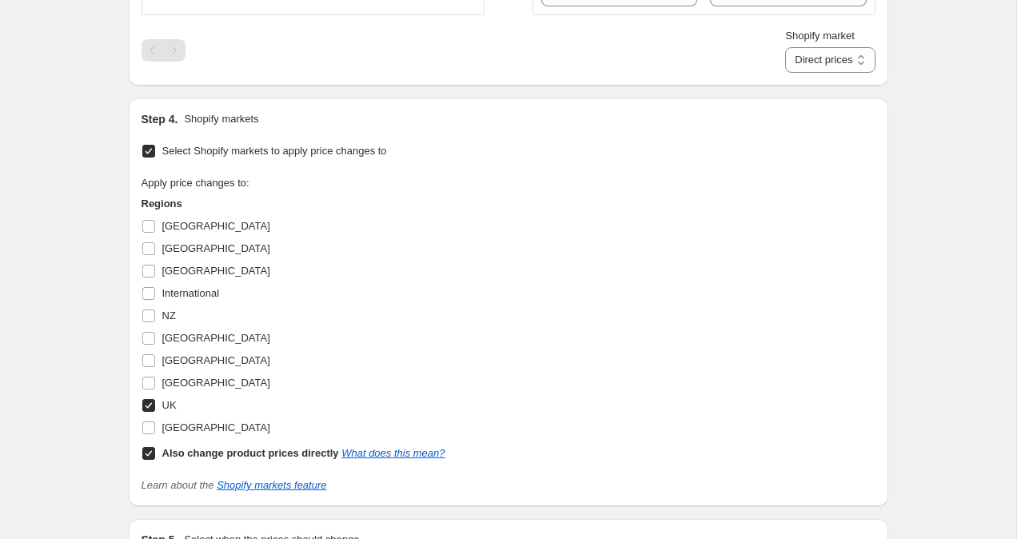
click at [146, 460] on input "Also change product prices directly What does this mean?" at bounding box center [148, 453] width 13 height 13
checkbox input "false"
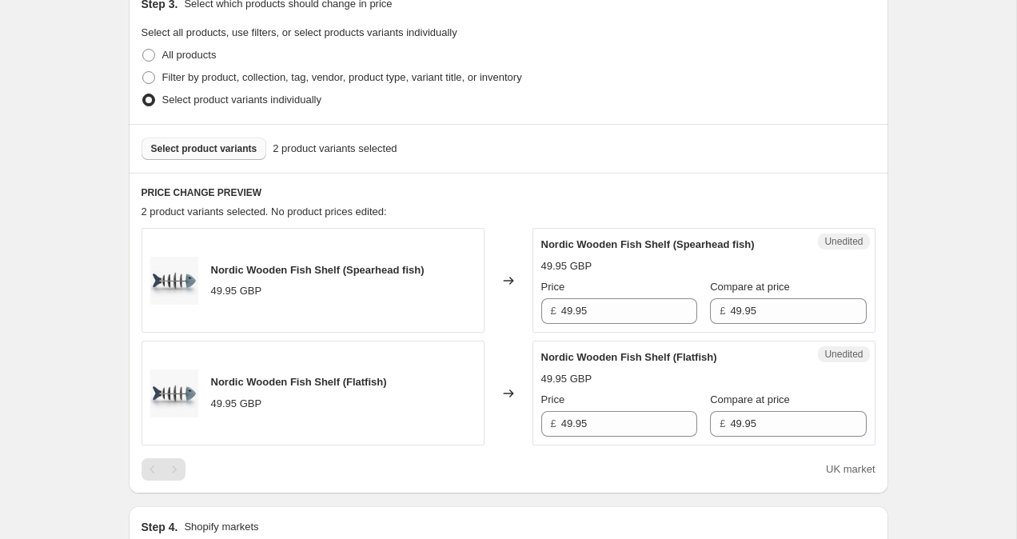
scroll to position [324, 0]
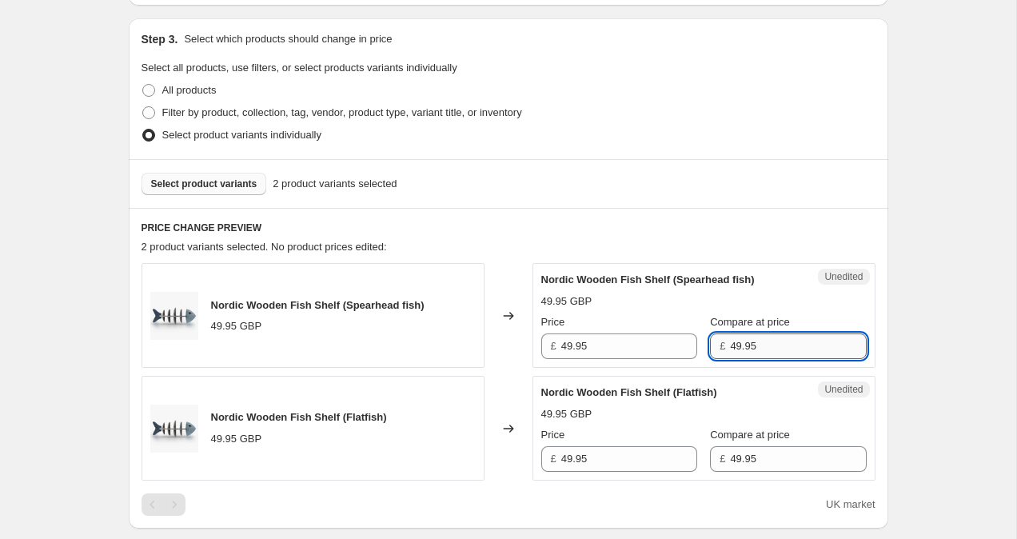
click at [730, 348] on input "49.95" at bounding box center [798, 347] width 136 height 26
type input "59.95"
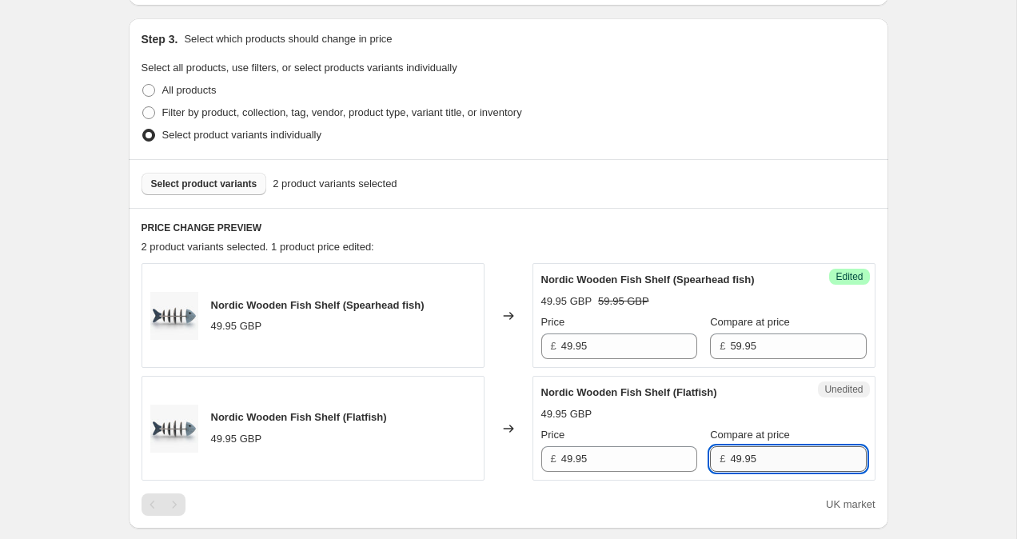
click at [730, 456] on input "49.95" at bounding box center [798, 459] width 136 height 26
type input "59.95"
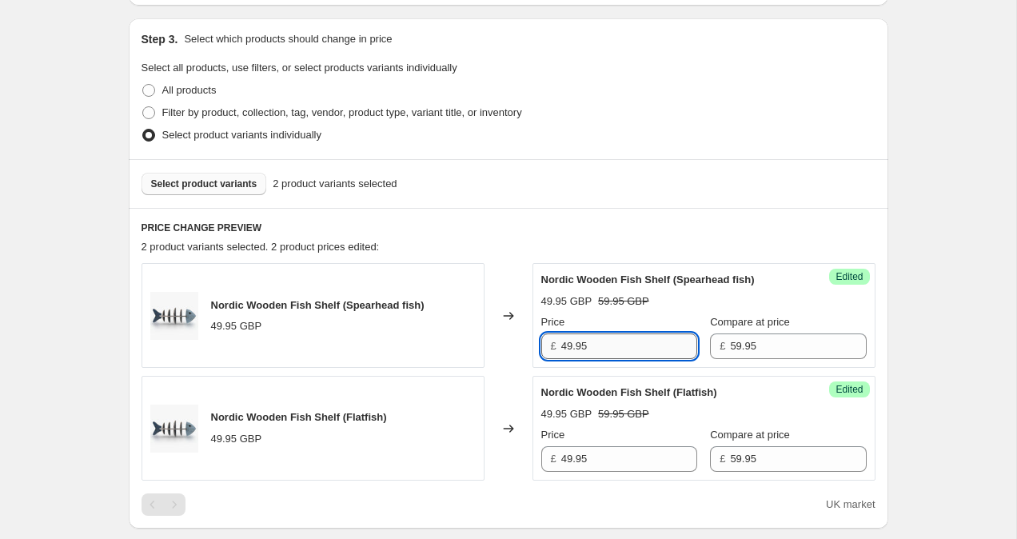
click at [570, 345] on input "49.95" at bounding box center [629, 347] width 136 height 26
type input "59.95"
click at [570, 458] on input "49.95" at bounding box center [629, 459] width 136 height 26
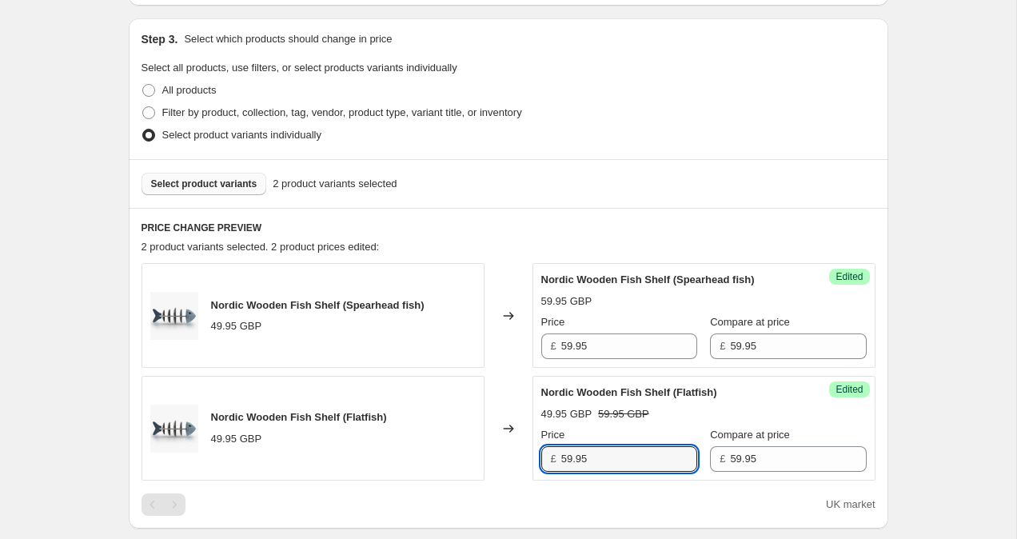
type input "59.95"
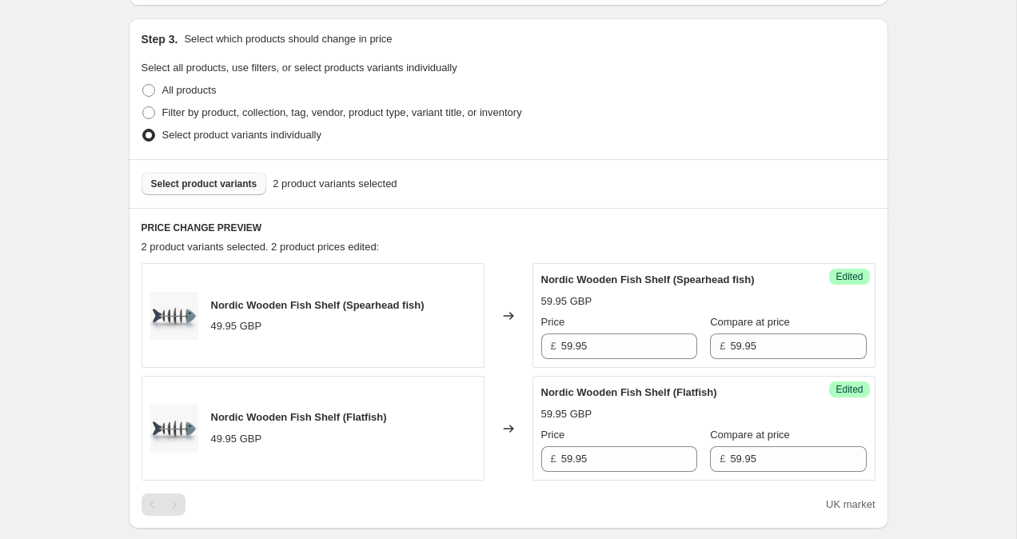
click at [902, 368] on div "Create new price change job. This page is ready Create new price change job Dra…" at bounding box center [509, 436] width 798 height 1521
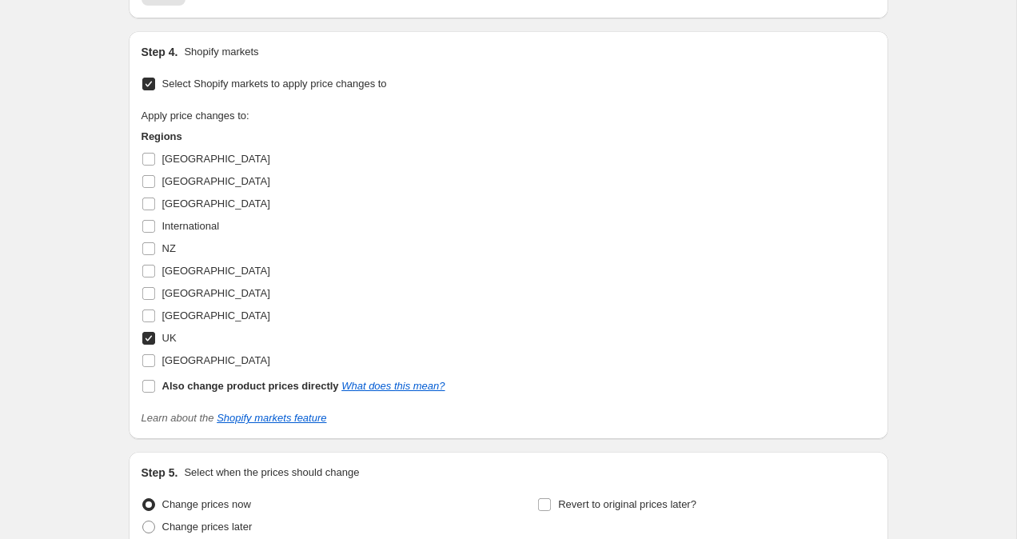
scroll to position [982, 0]
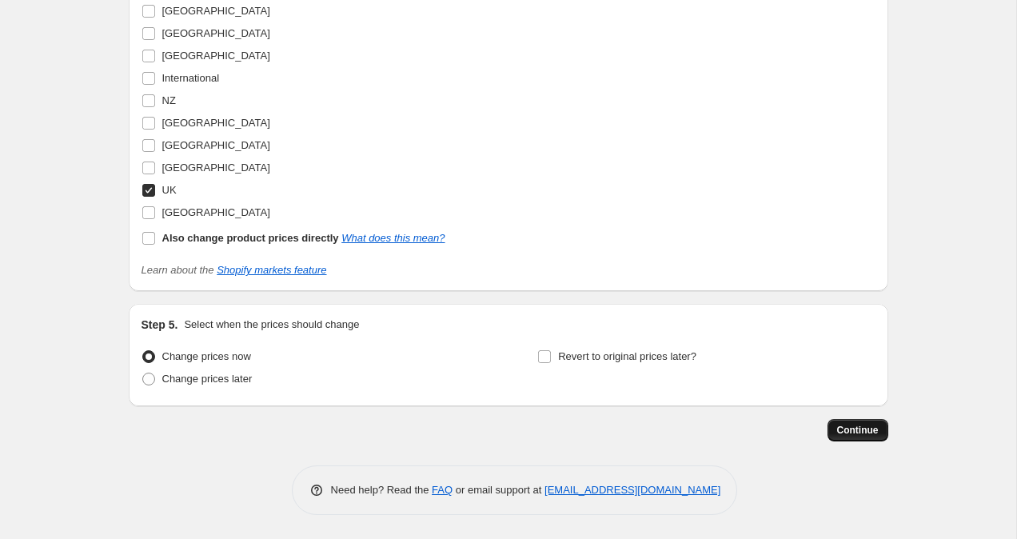
click at [865, 431] on span "Continue" at bounding box center [858, 430] width 42 height 13
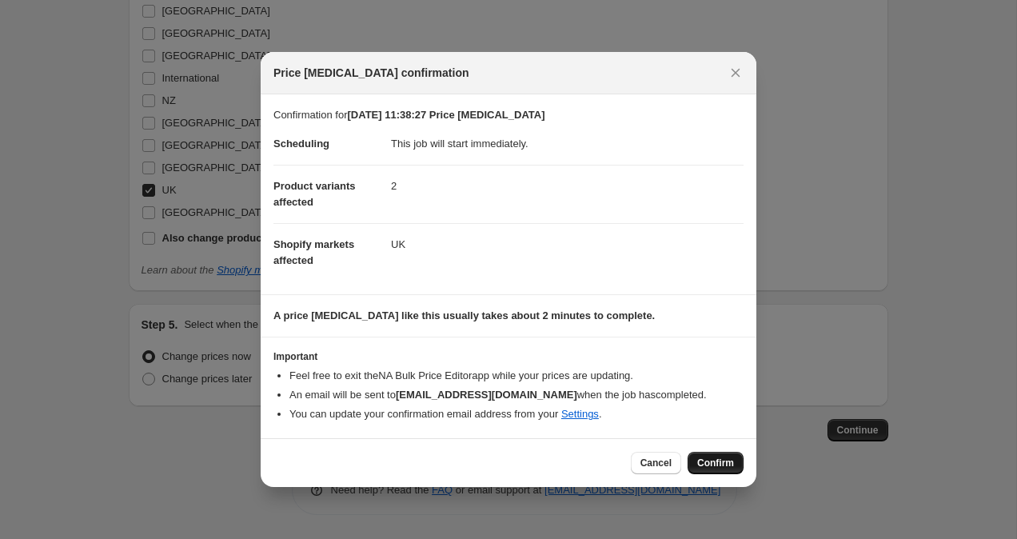
click at [717, 461] on span "Confirm" at bounding box center [715, 463] width 37 height 13
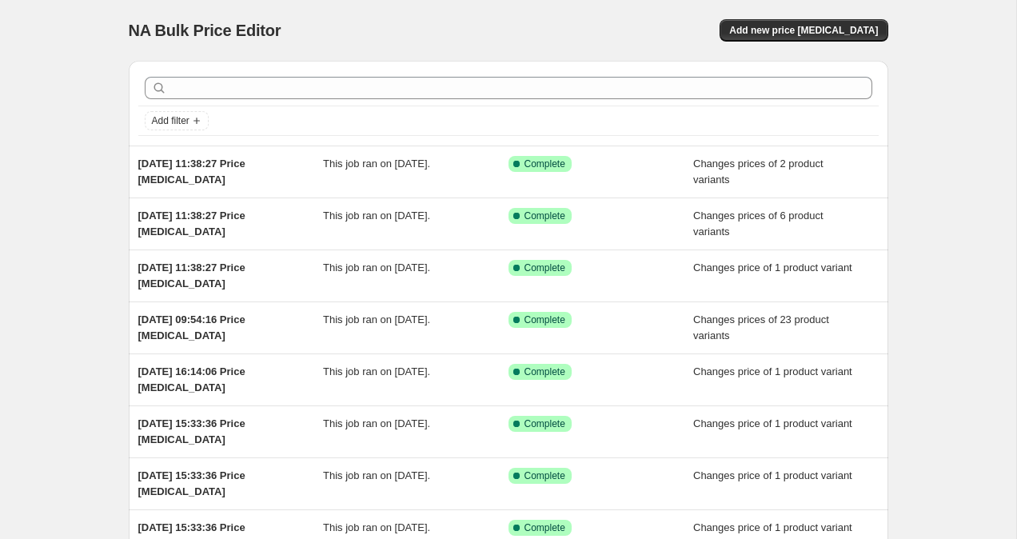
click at [793, 42] on div "NA Bulk Price Editor. This page is ready NA Bulk Price Editor Add new price cha…" at bounding box center [509, 30] width 760 height 61
click at [789, 26] on span "Add new price change job" at bounding box center [803, 30] width 149 height 13
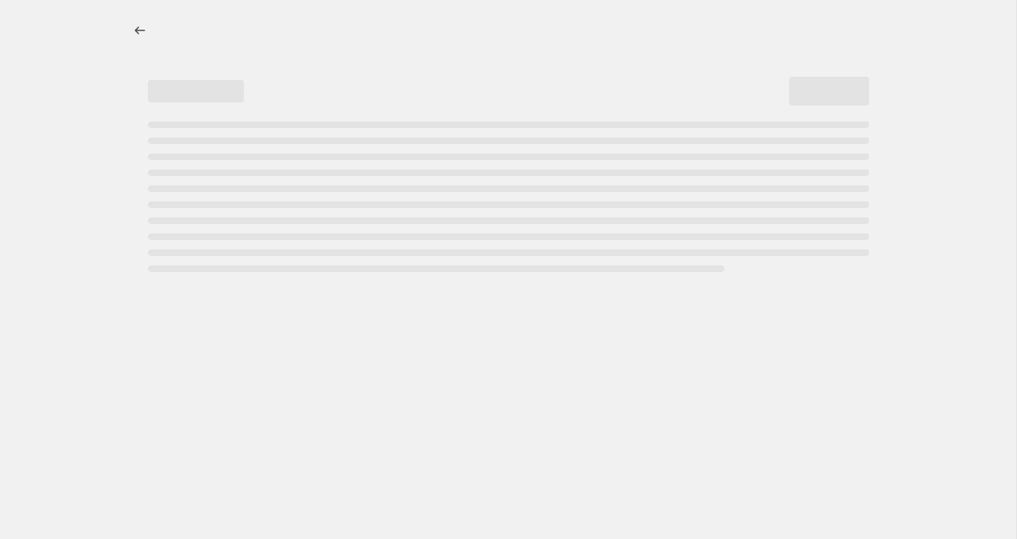
select select "percentage"
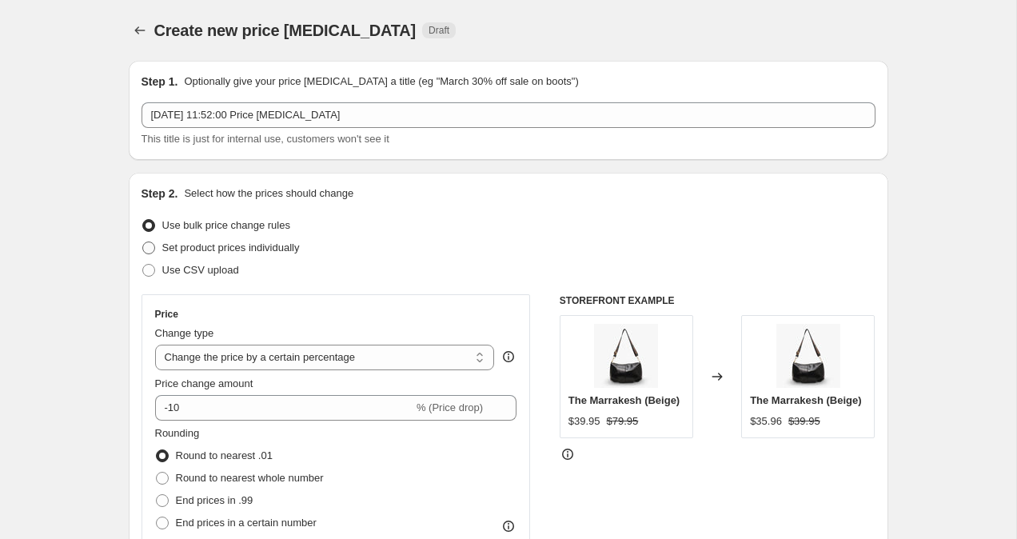
click at [146, 250] on span at bounding box center [148, 248] width 13 height 13
click at [143, 242] on input "Set product prices individually" at bounding box center [142, 242] width 1 height 1
radio input "true"
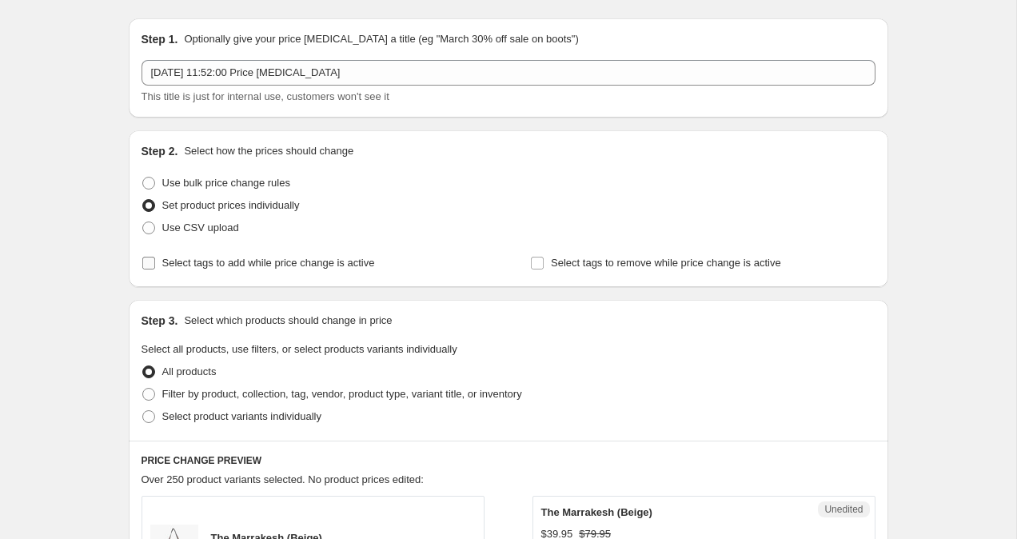
scroll to position [117, 0]
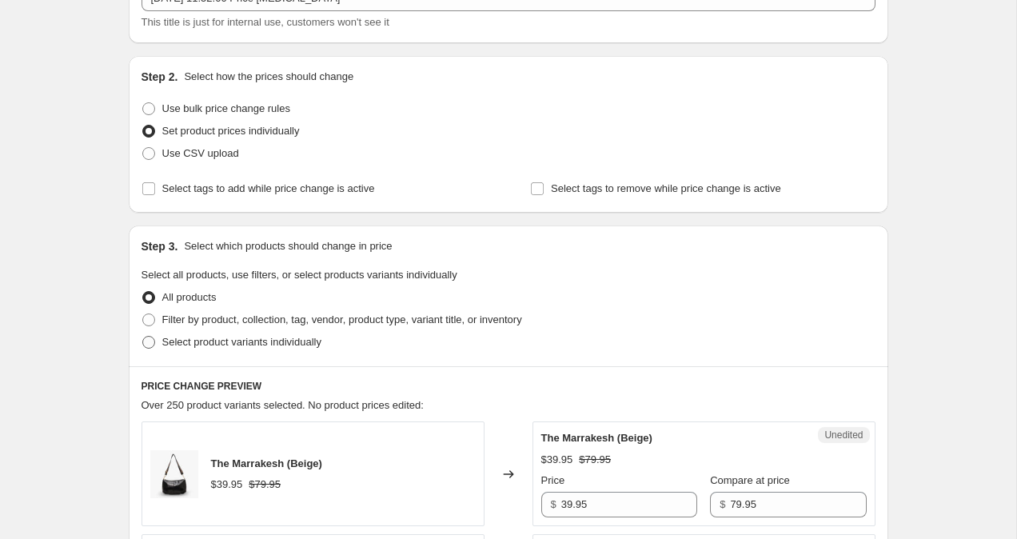
click at [149, 346] on span at bounding box center [148, 342] width 13 height 13
click at [143, 337] on input "Select product variants individually" at bounding box center [142, 336] width 1 height 1
radio input "true"
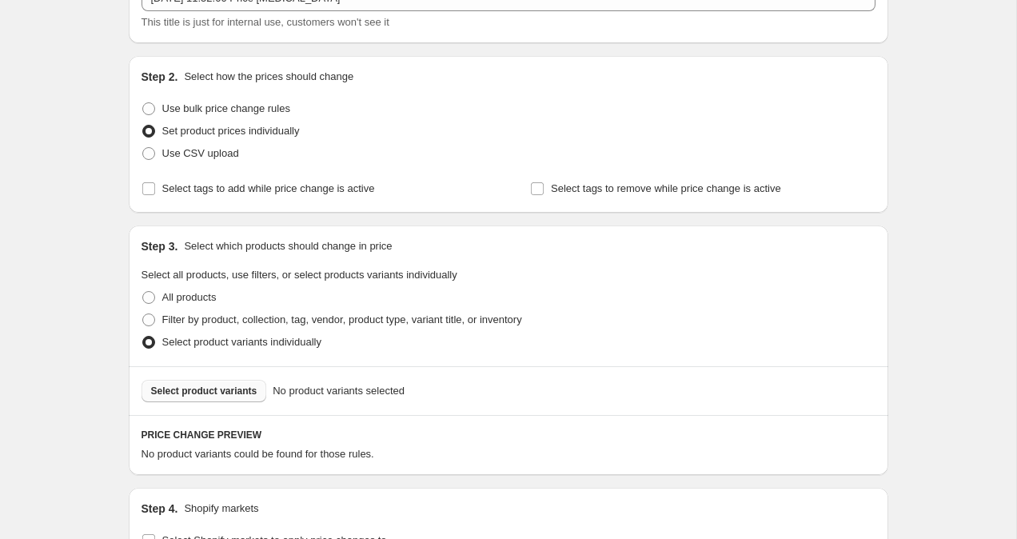
click at [237, 395] on span "Select product variants" at bounding box center [204, 391] width 106 height 13
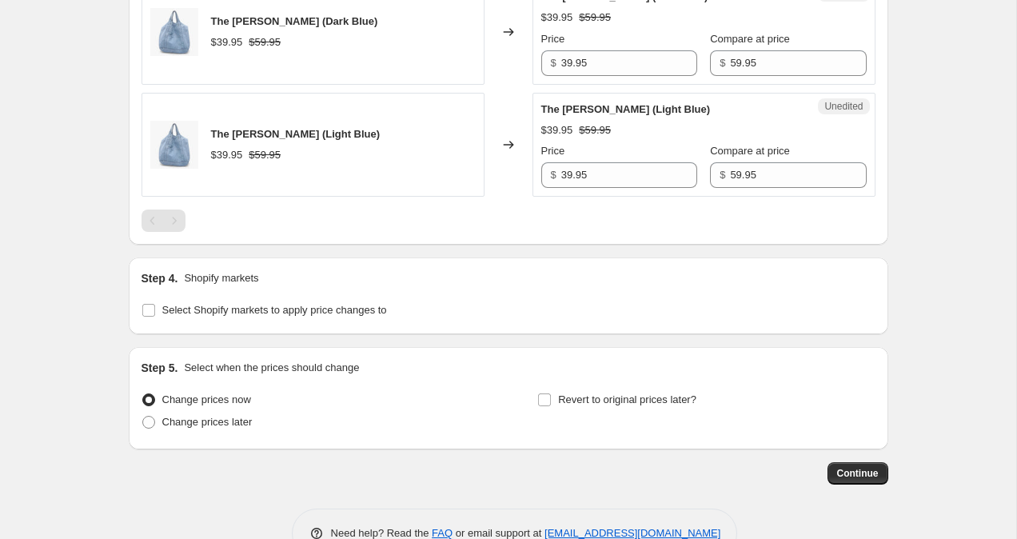
scroll to position [989, 0]
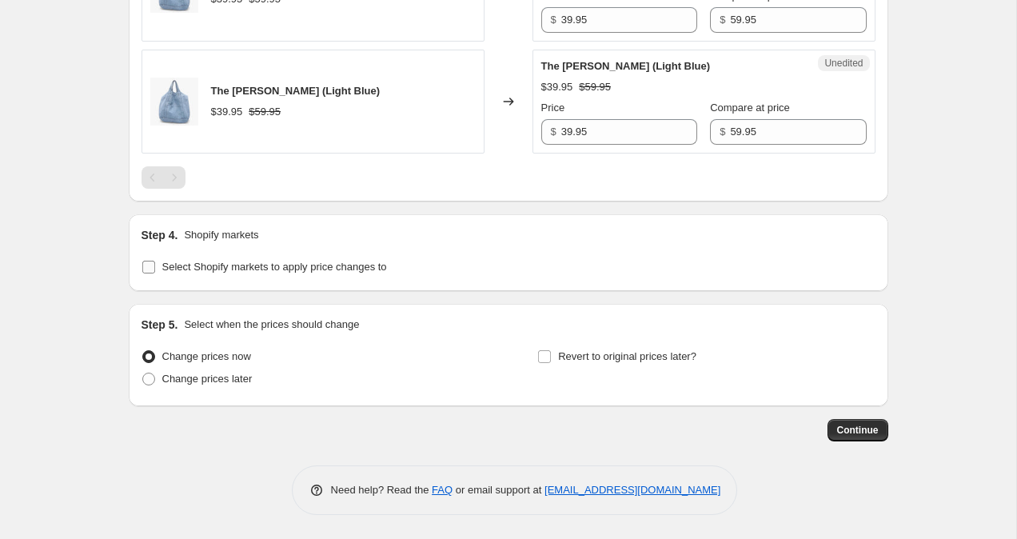
click at [150, 272] on input "Select Shopify markets to apply price changes to" at bounding box center [148, 267] width 13 height 13
checkbox input "true"
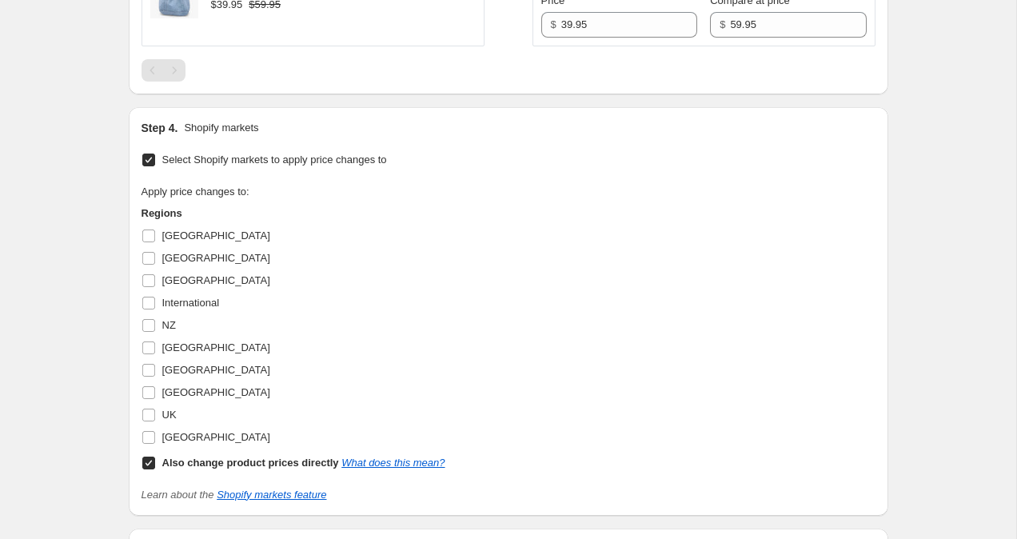
scroll to position [1098, 0]
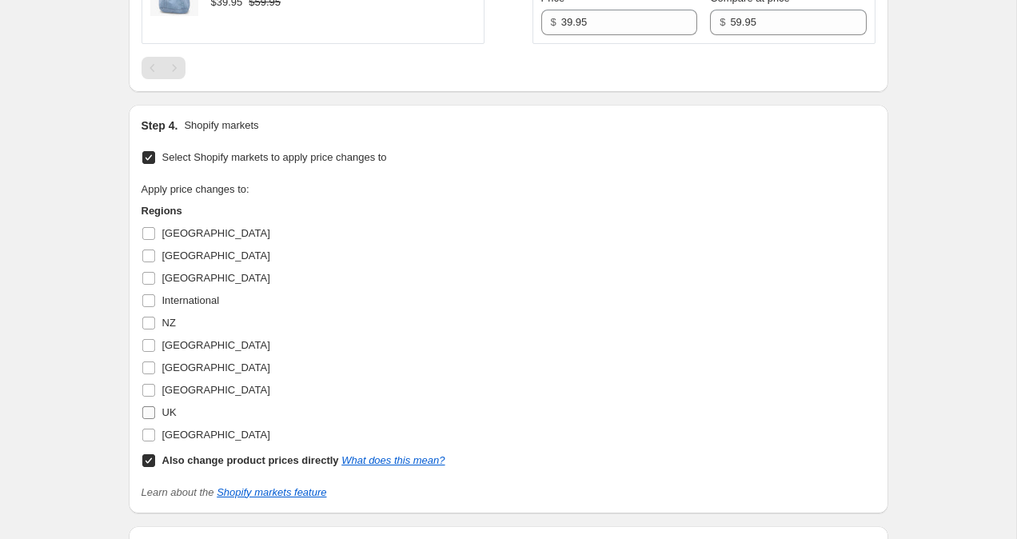
click at [146, 414] on input "UK" at bounding box center [148, 412] width 13 height 13
checkbox input "true"
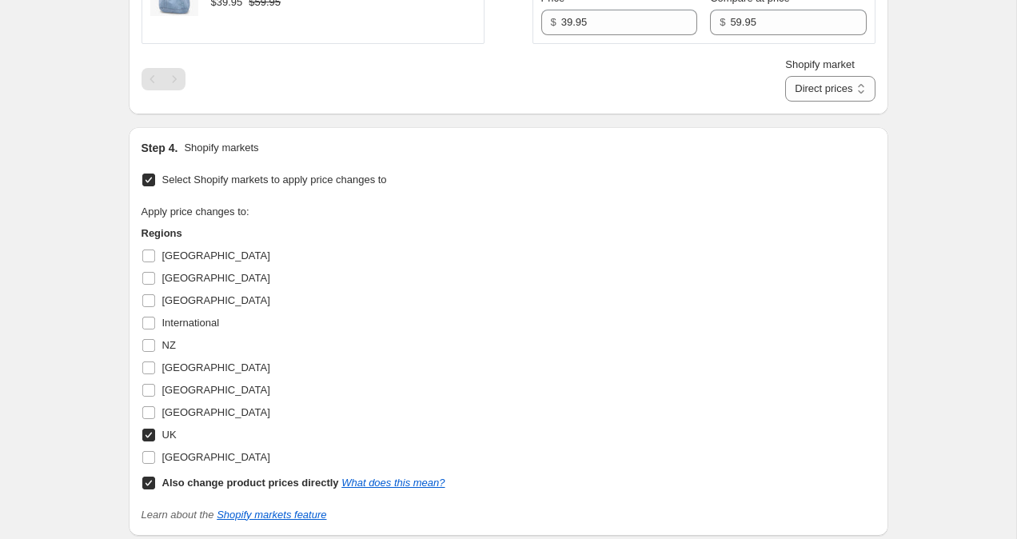
click at [151, 479] on input "Also change product prices directly What does this mean?" at bounding box center [148, 483] width 13 height 13
checkbox input "false"
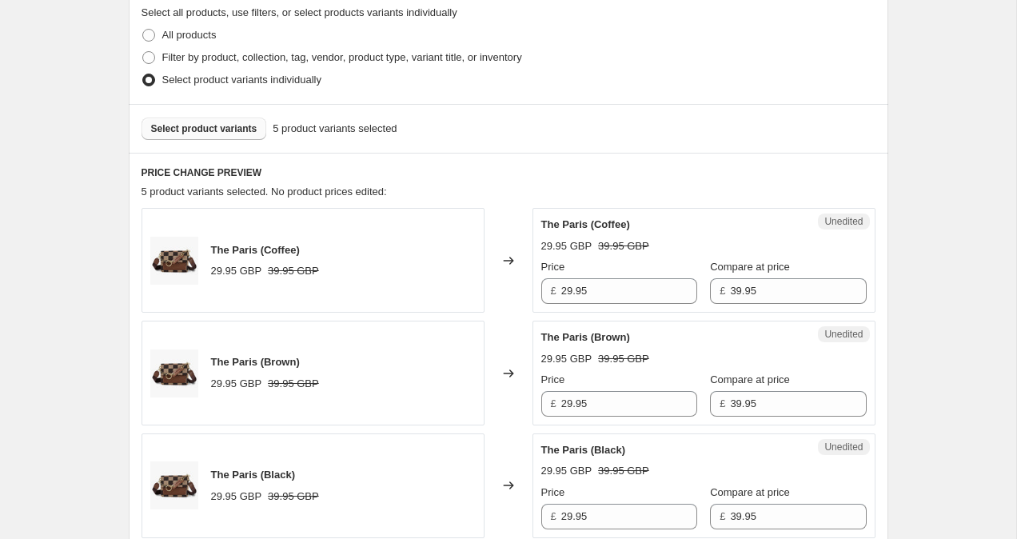
scroll to position [445, 0]
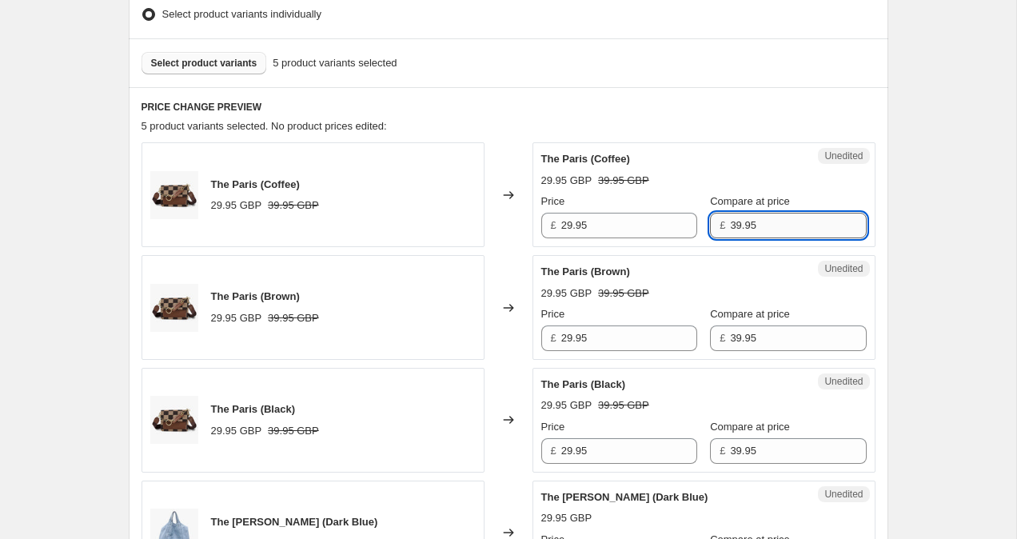
click at [730, 225] on input "39.95" at bounding box center [798, 226] width 136 height 26
type input "49.95"
click at [730, 334] on input "39.95" at bounding box center [798, 339] width 136 height 26
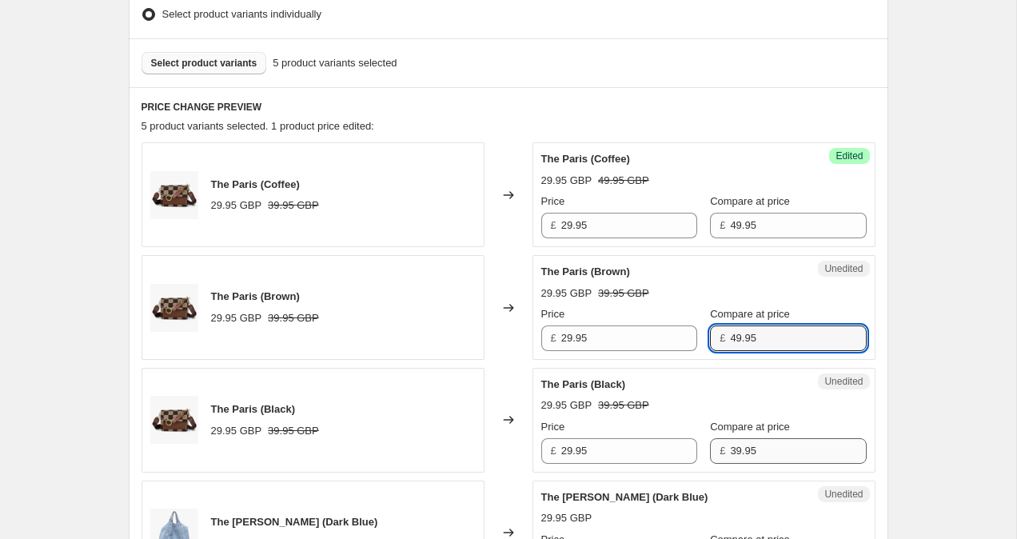
type input "49.95"
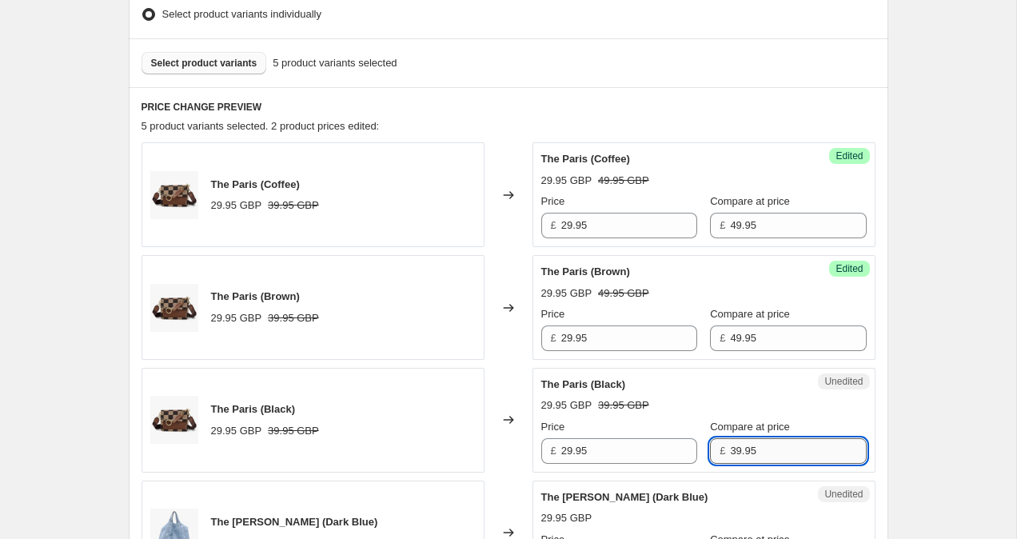
click at [730, 453] on input "39.95" at bounding box center [798, 451] width 136 height 26
type input "49.95"
click at [961, 386] on div "Create new price change job. This page is ready Create new price change job Dra…" at bounding box center [508, 485] width 1017 height 1860
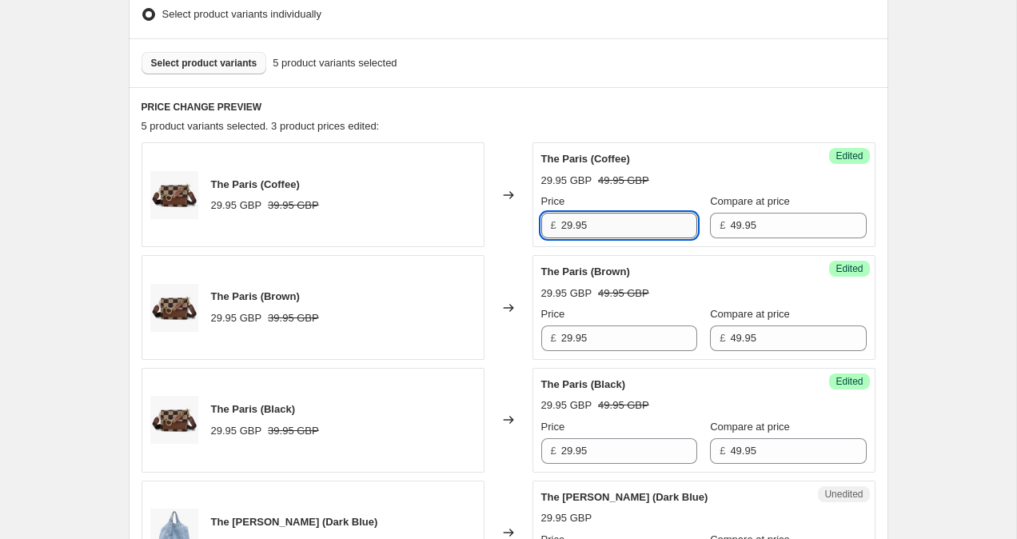
click at [567, 226] on input "29.95" at bounding box center [629, 226] width 136 height 26
type input "39.95"
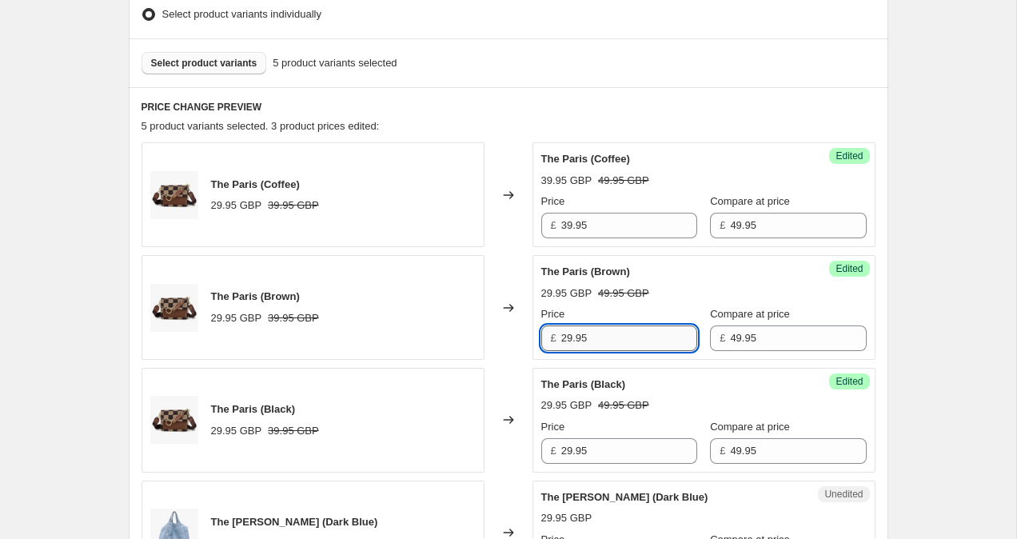
click at [569, 343] on input "29.95" at bounding box center [629, 339] width 136 height 26
type input "39.95"
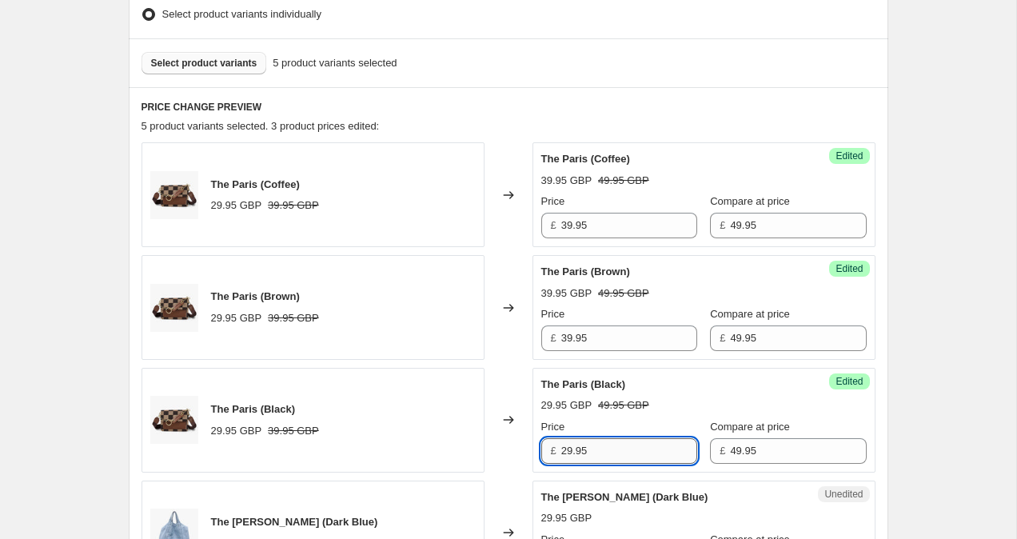
click at [569, 450] on input "29.95" at bounding box center [629, 451] width 136 height 26
type input "39.95"
click at [948, 324] on div "Create new price change job. This page is ready Create new price change job Dra…" at bounding box center [508, 485] width 1017 height 1860
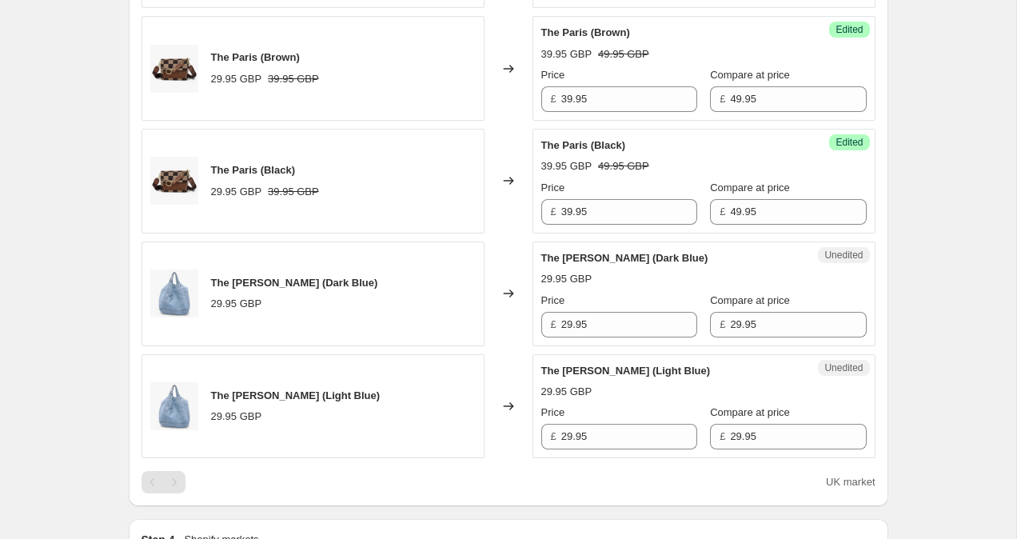
scroll to position [819, 0]
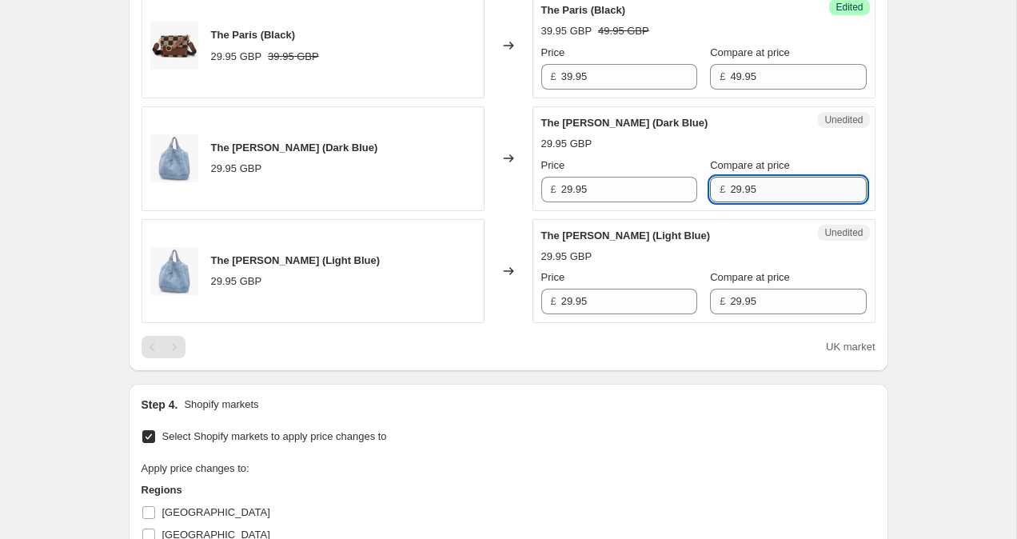
click at [730, 185] on input "29.95" at bounding box center [798, 190] width 136 height 26
type input "39.95"
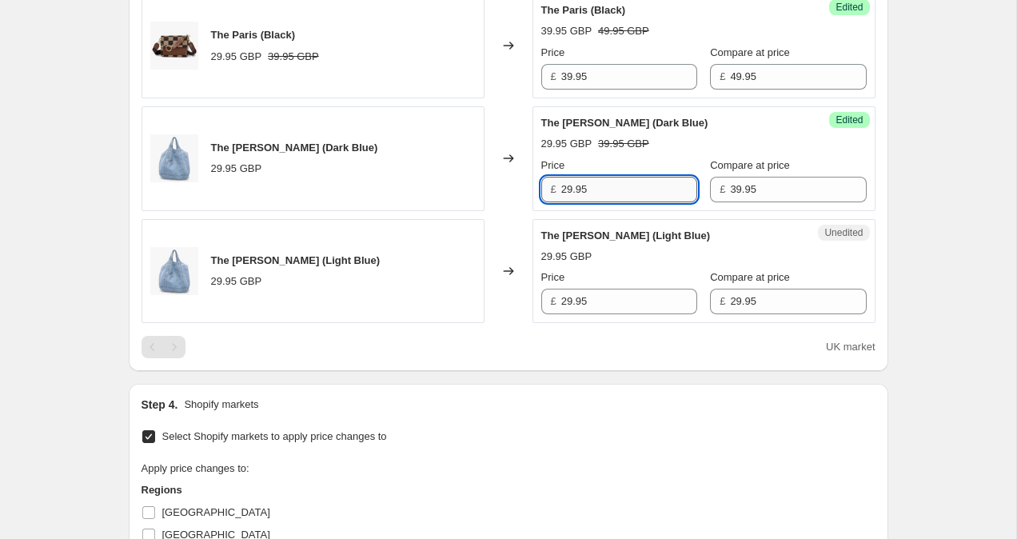
click at [567, 183] on input "29.95" at bounding box center [629, 190] width 136 height 26
type input "39.95"
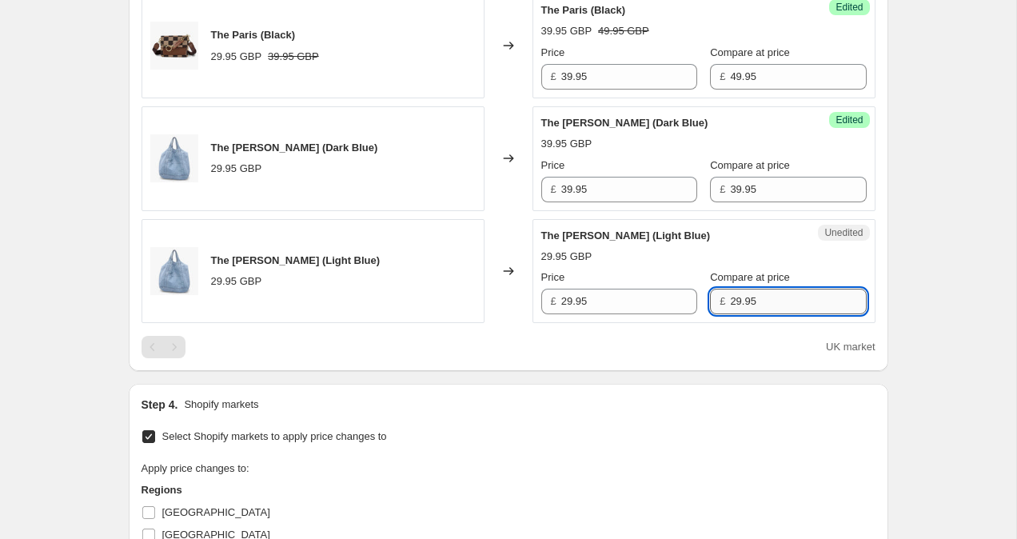
click at [730, 302] on input "29.95" at bounding box center [798, 302] width 136 height 26
type input "39.95"
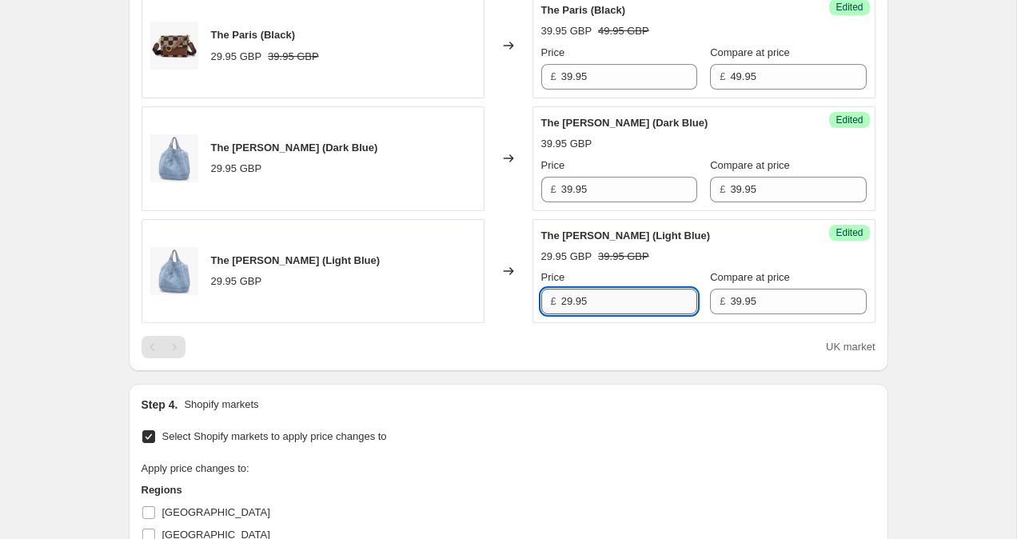
click at [571, 304] on input "29.95" at bounding box center [629, 302] width 136 height 26
type input "39.95"
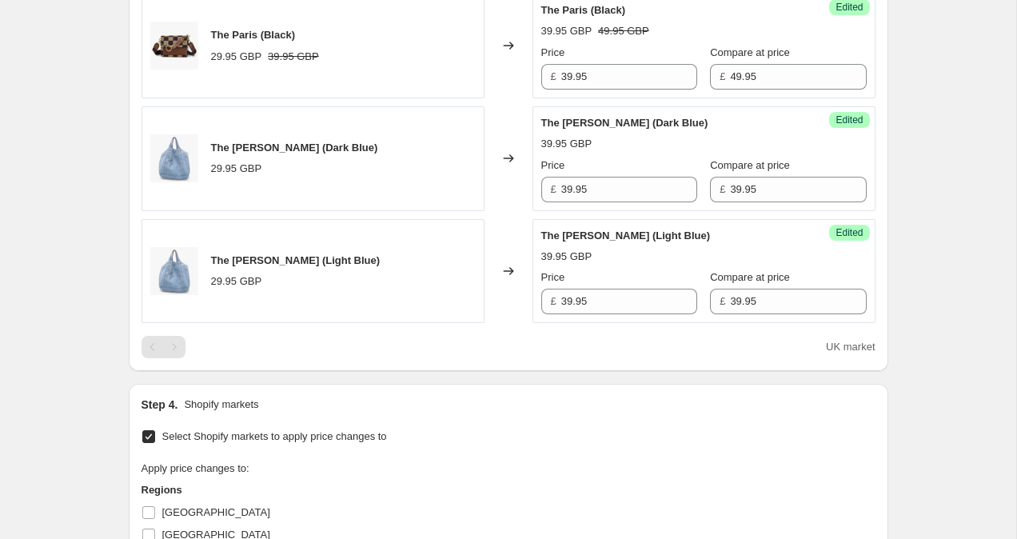
click at [913, 243] on div "Create new price change job. This page is ready Create new price change job Dra…" at bounding box center [508, 111] width 1017 height 1860
click at [568, 184] on input "39.95" at bounding box center [629, 190] width 136 height 26
type input "29.95"
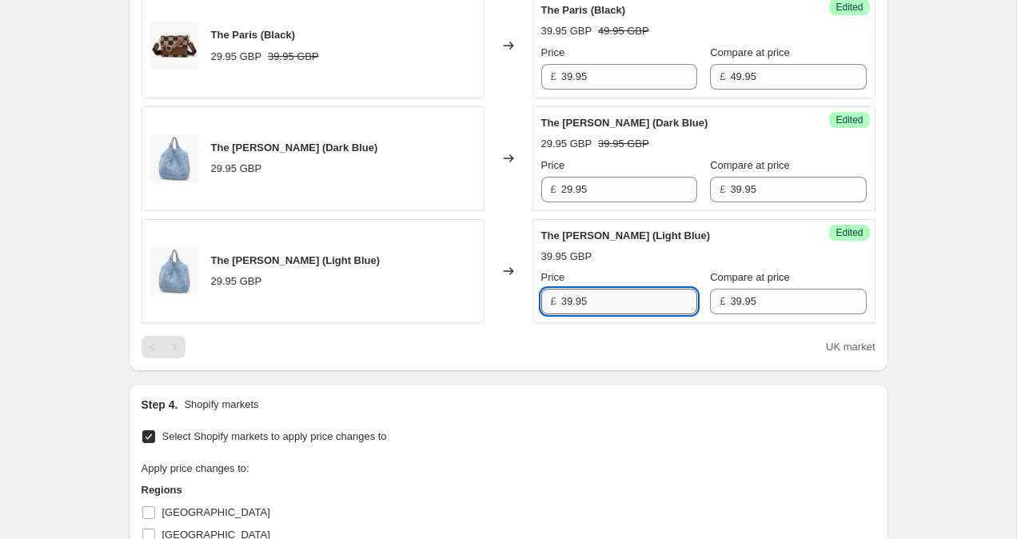
click at [568, 305] on input "39.95" at bounding box center [629, 302] width 136 height 26
type input "29.95"
click at [951, 342] on div "Create new price change job. This page is ready Create new price change job Dra…" at bounding box center [508, 111] width 1017 height 1860
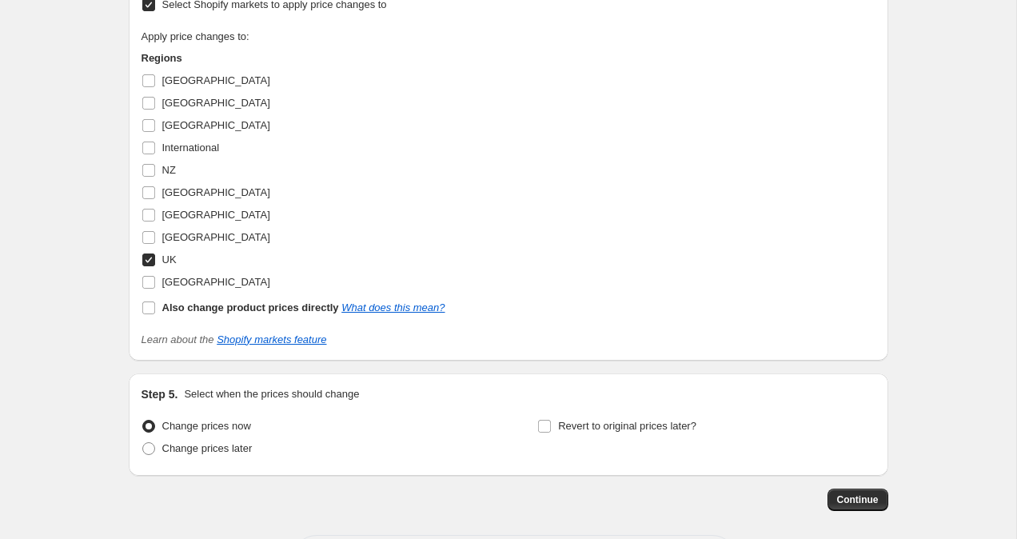
scroll to position [1321, 0]
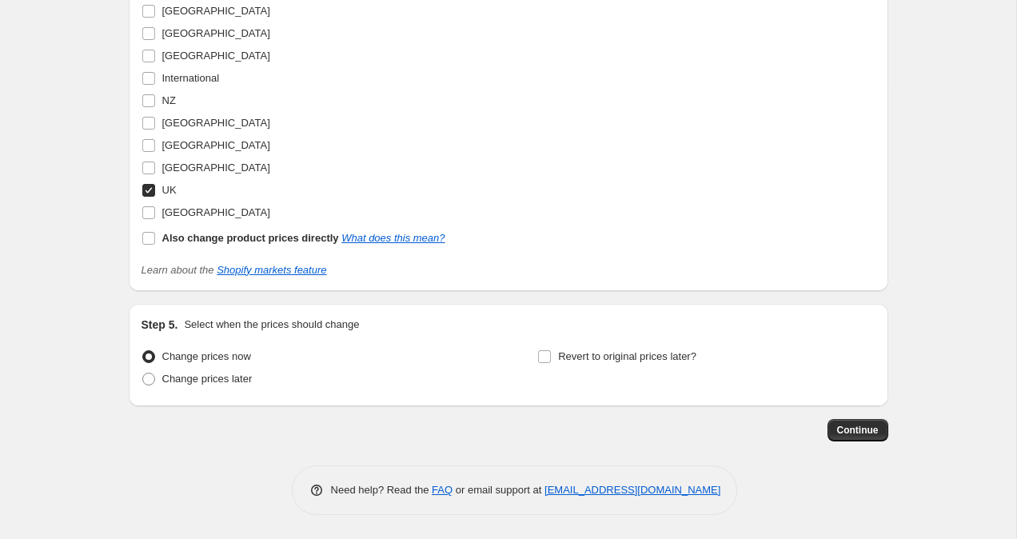
click at [868, 429] on span "Continue" at bounding box center [858, 430] width 42 height 13
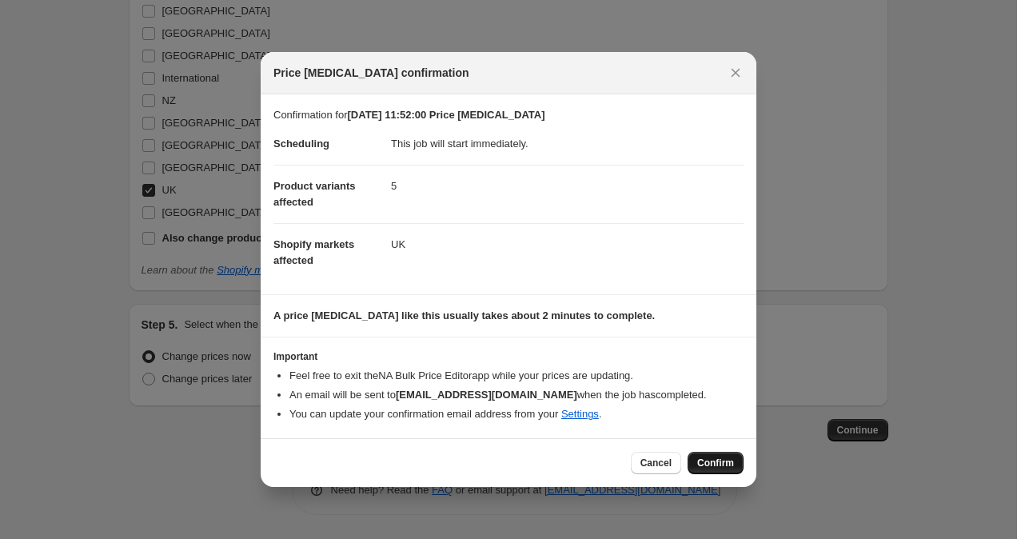
click at [721, 460] on span "Confirm" at bounding box center [715, 463] width 37 height 13
